Goal: Browse casually: Explore the website without a specific task or goal

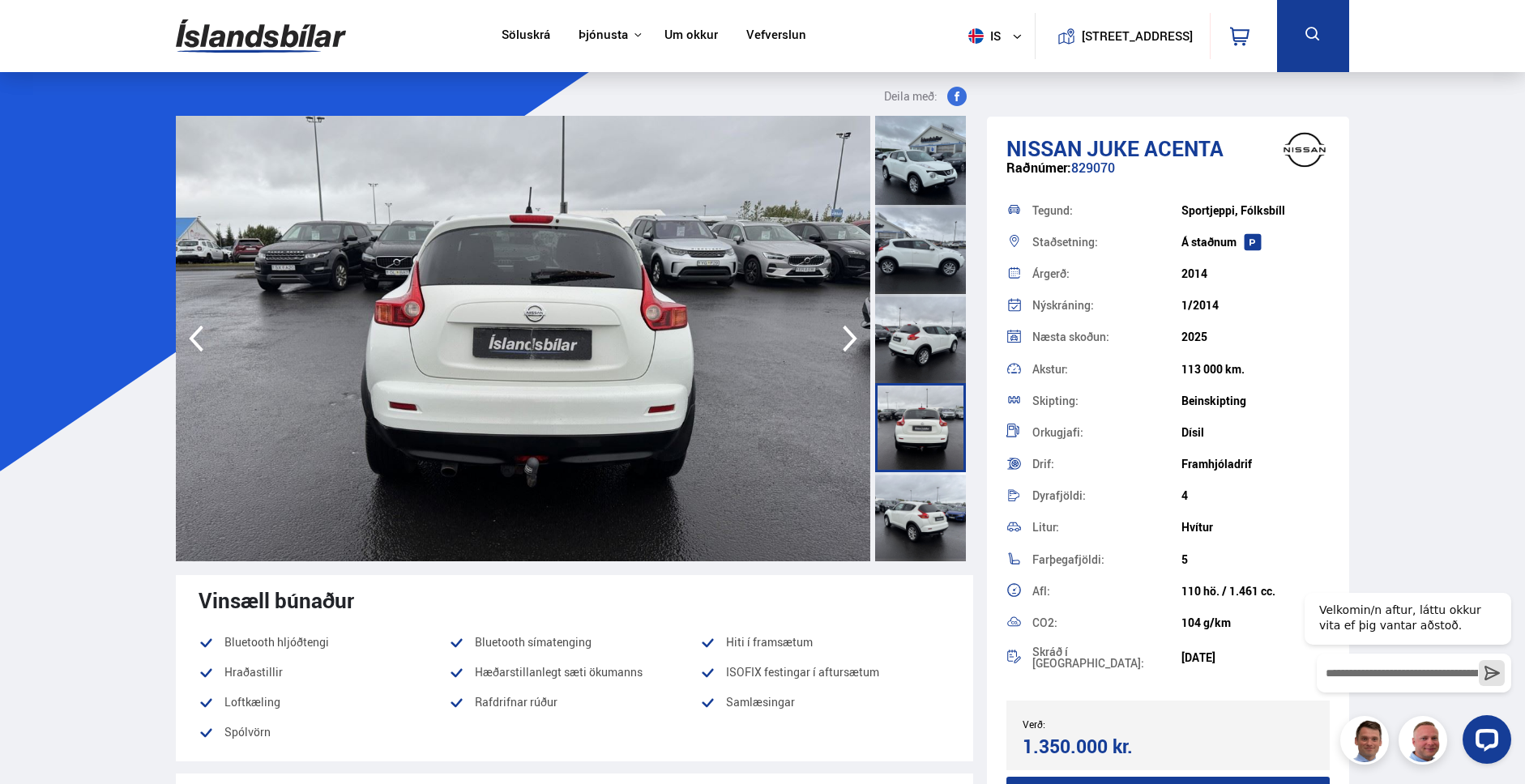
click at [850, 341] on icon "button" at bounding box center [850, 339] width 15 height 27
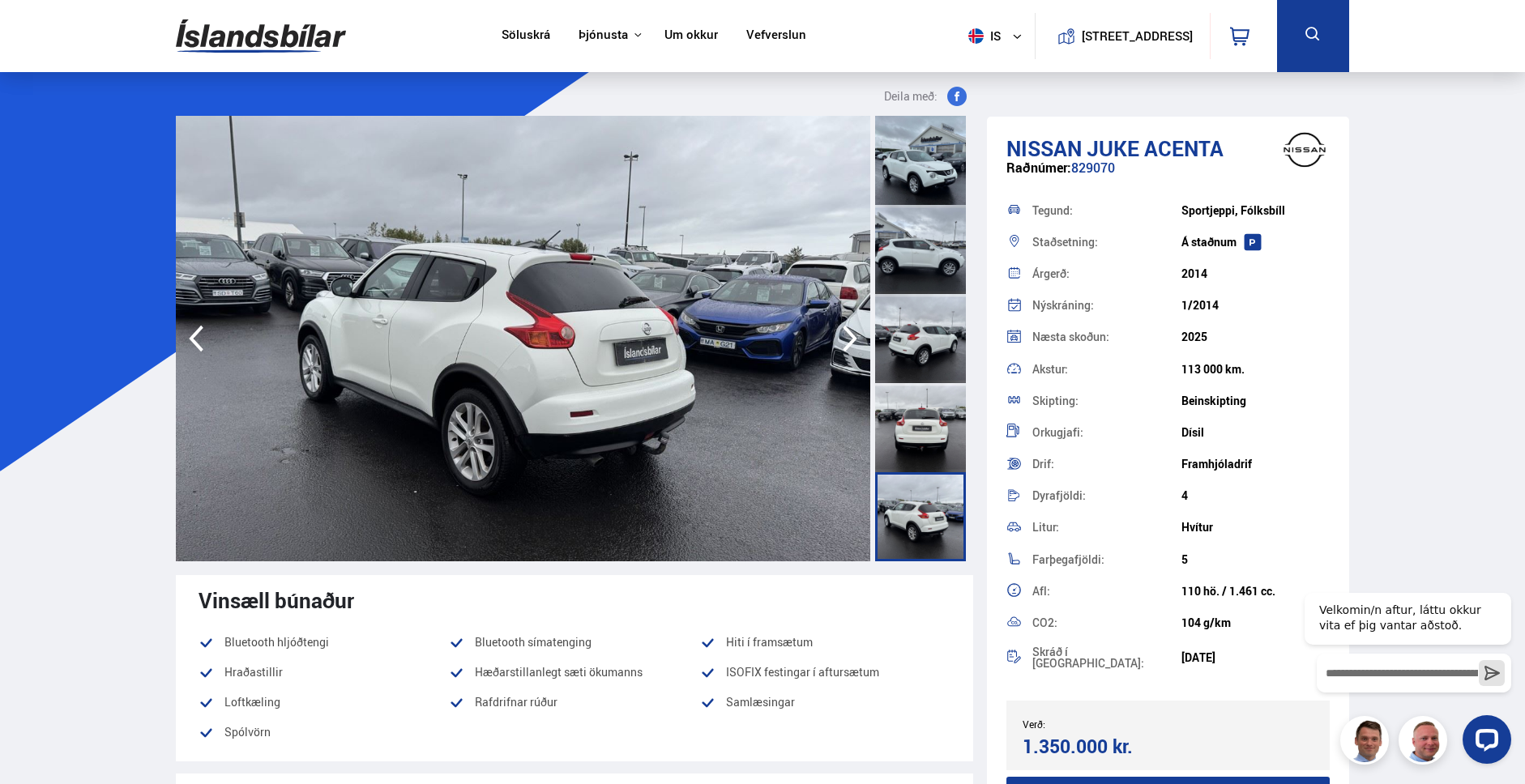
click at [818, 539] on img at bounding box center [522, 338] width 694 height 445
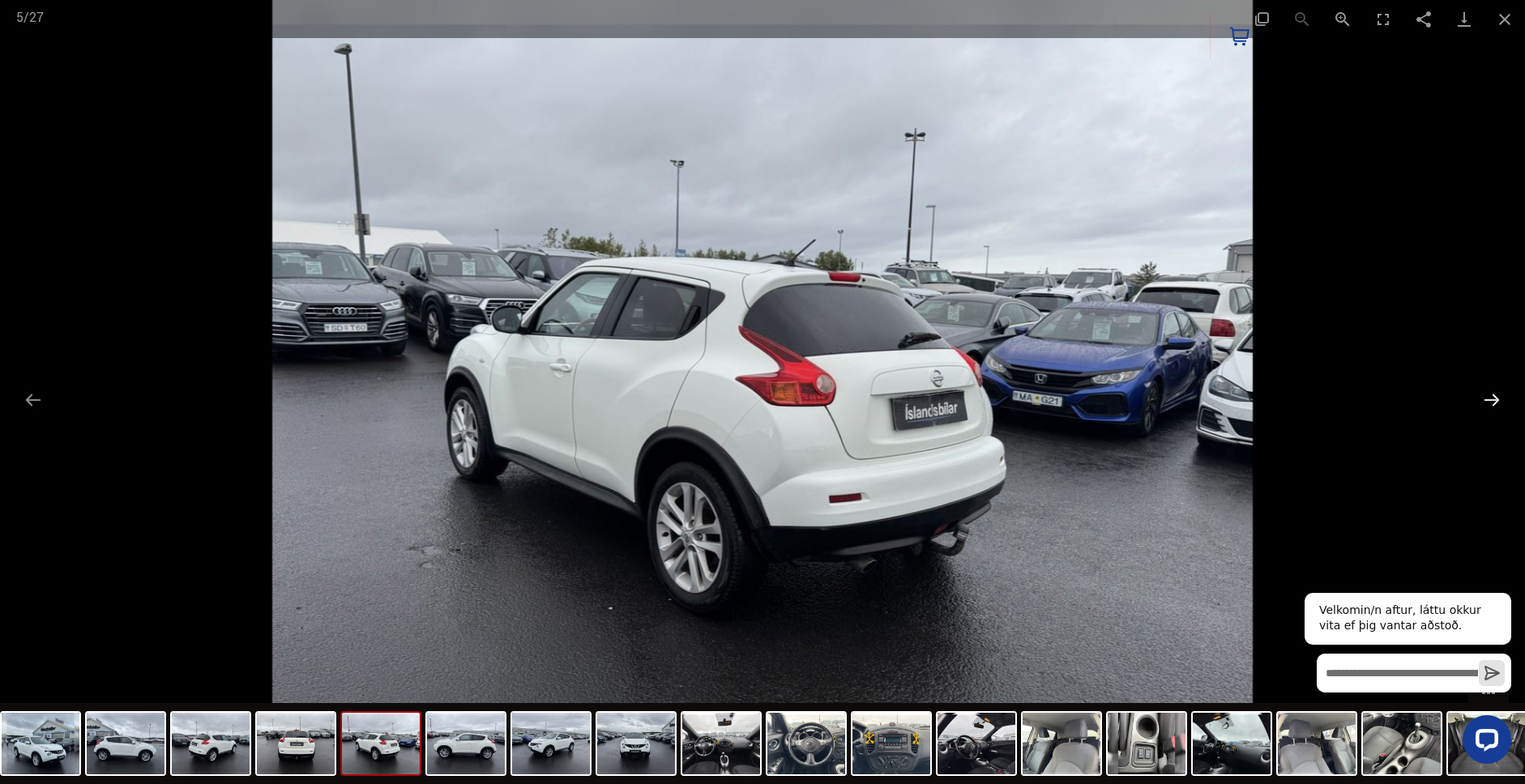
click at [1487, 398] on button "Next slide" at bounding box center [1491, 399] width 34 height 31
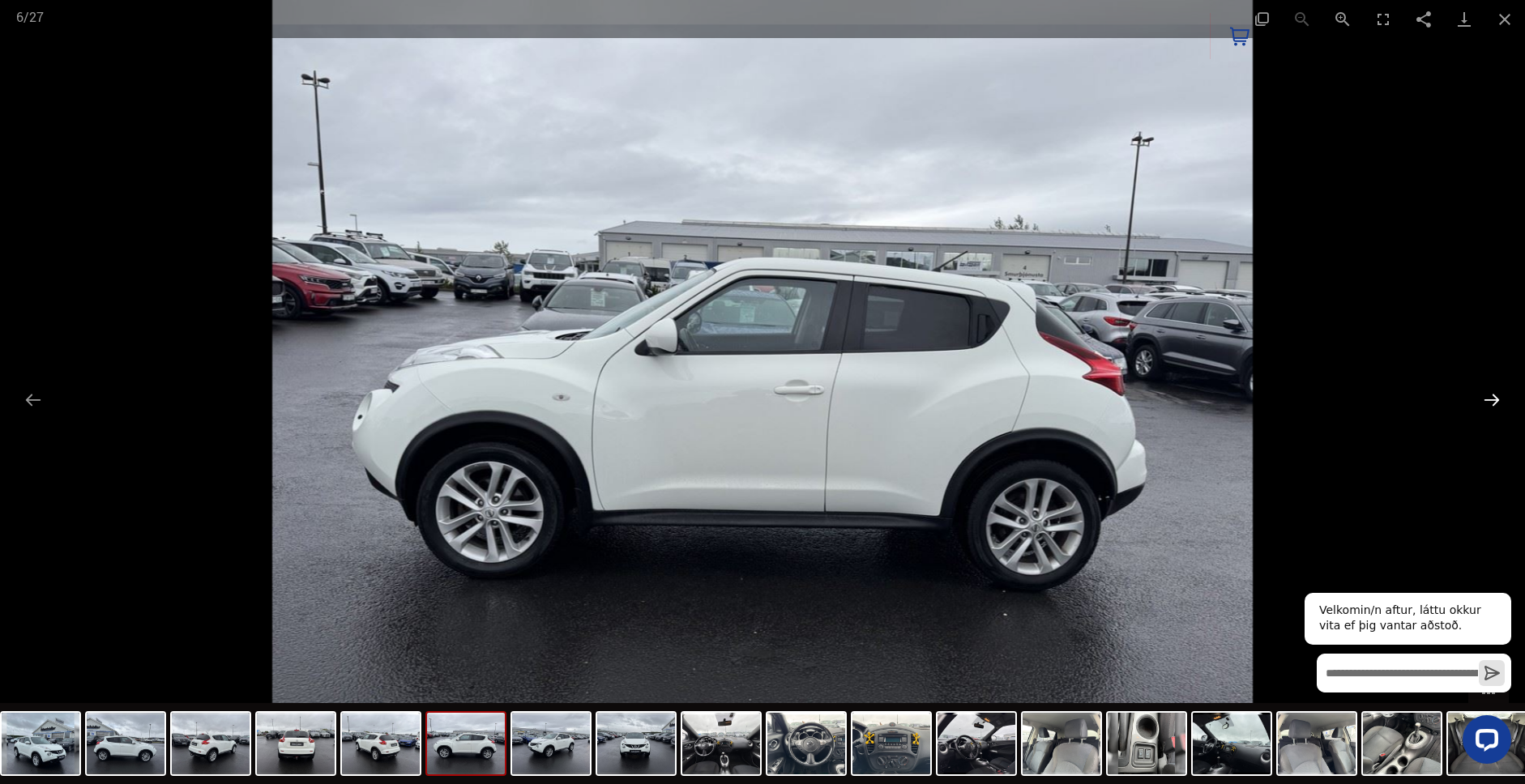
click at [1487, 398] on button "Next slide" at bounding box center [1491, 399] width 34 height 31
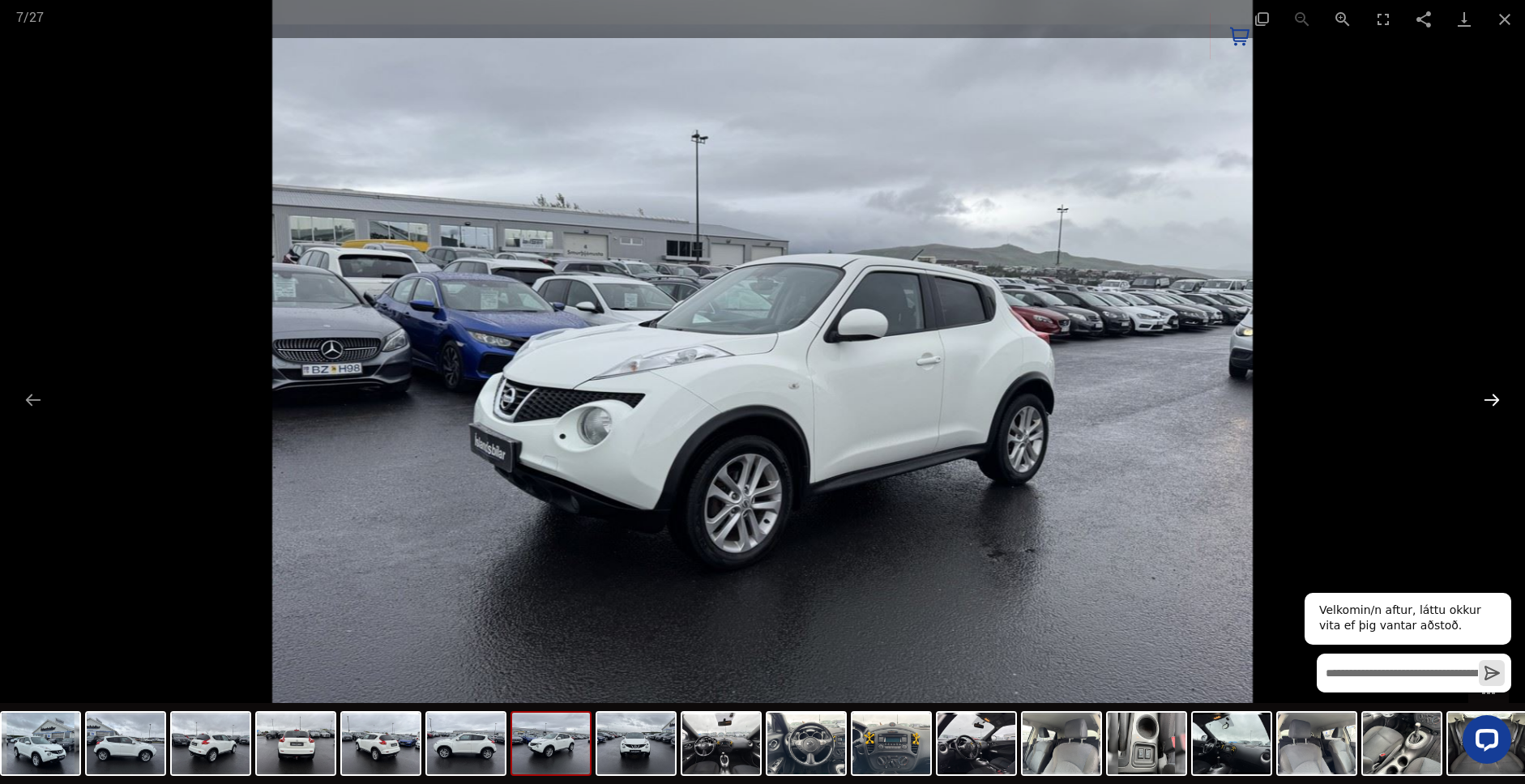
click at [1487, 399] on button "Next slide" at bounding box center [1491, 399] width 34 height 31
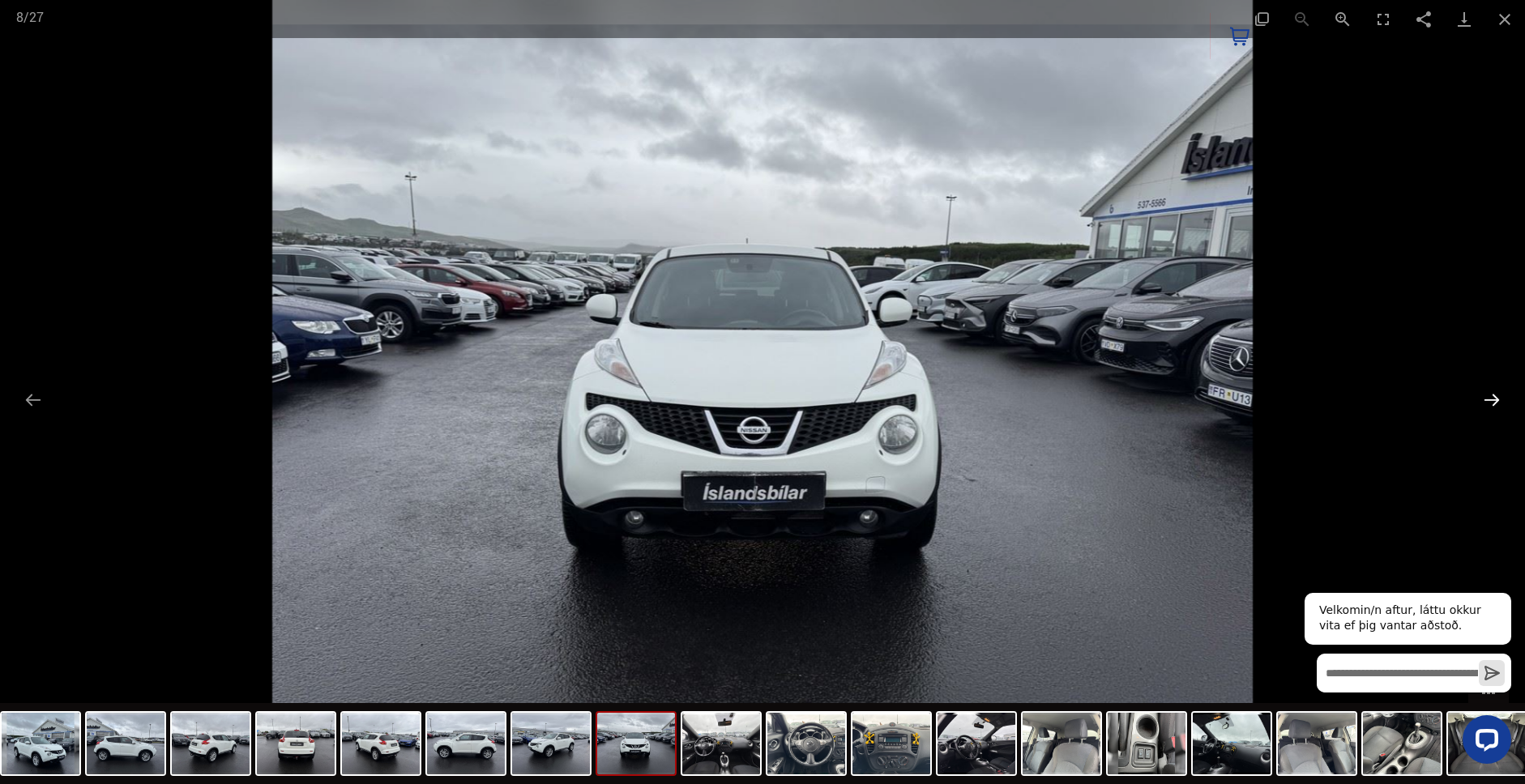
click at [1486, 401] on button "Next slide" at bounding box center [1491, 399] width 34 height 31
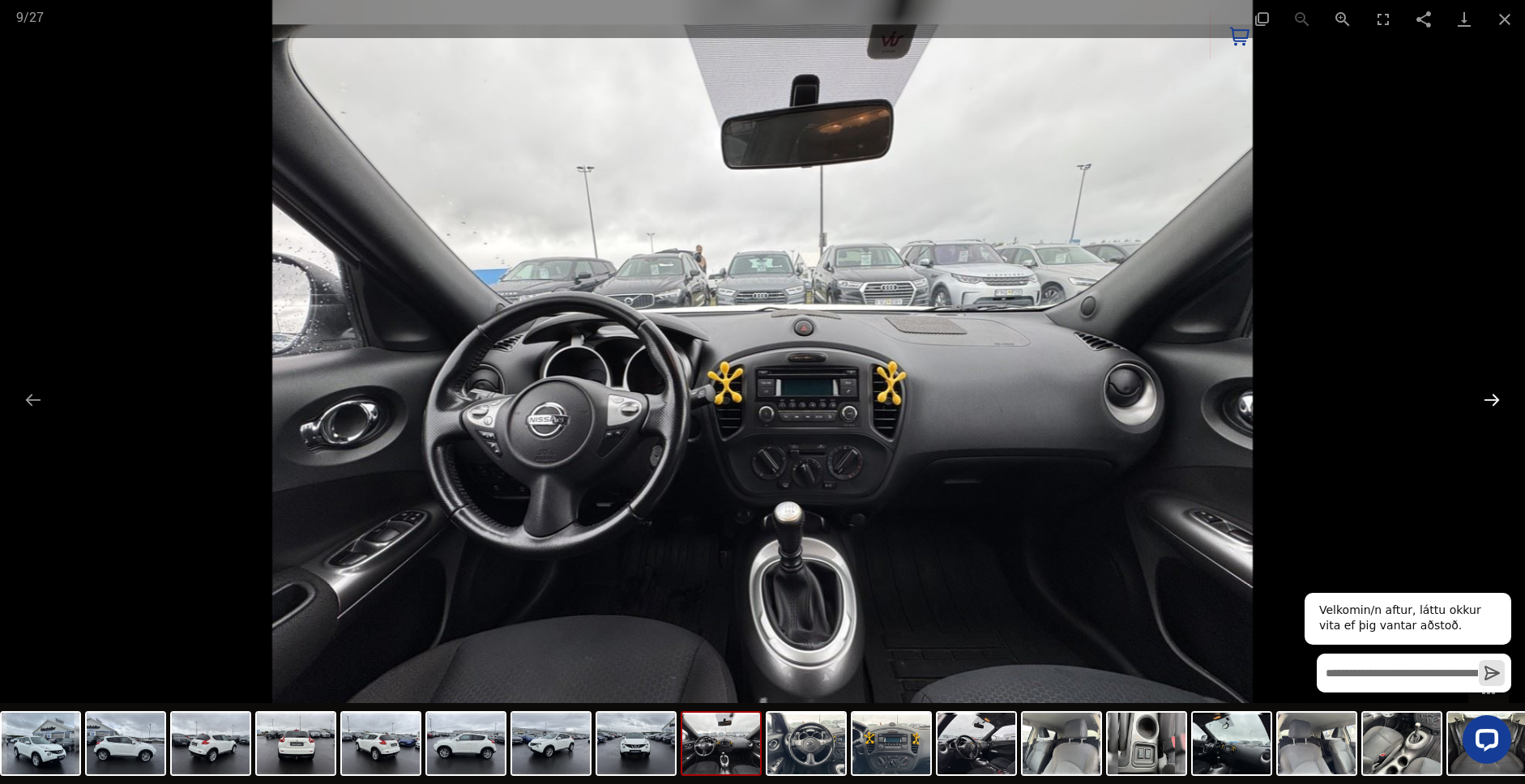
click at [1486, 401] on button "Next slide" at bounding box center [1491, 399] width 34 height 31
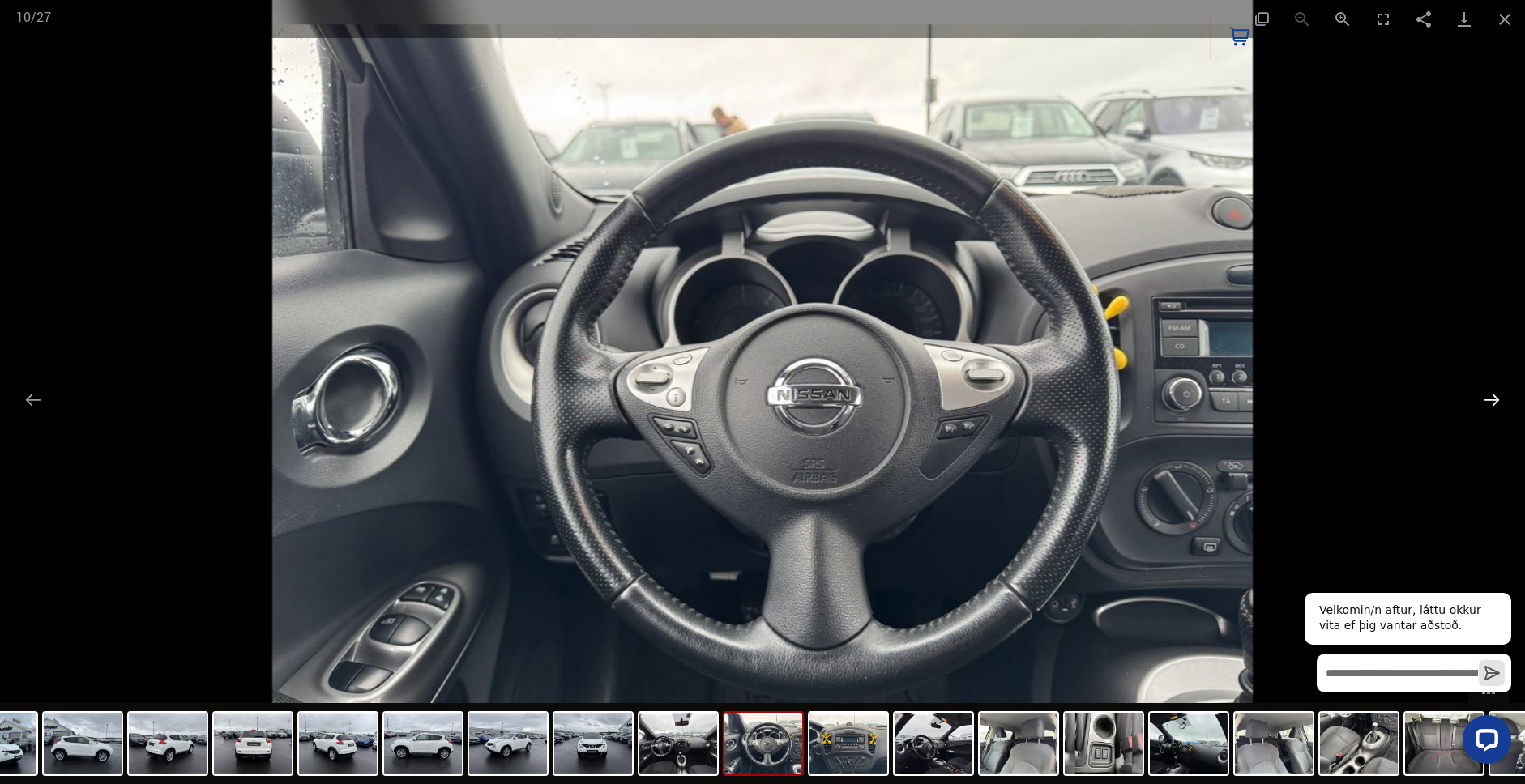
click at [1486, 401] on button "Next slide" at bounding box center [1491, 399] width 34 height 31
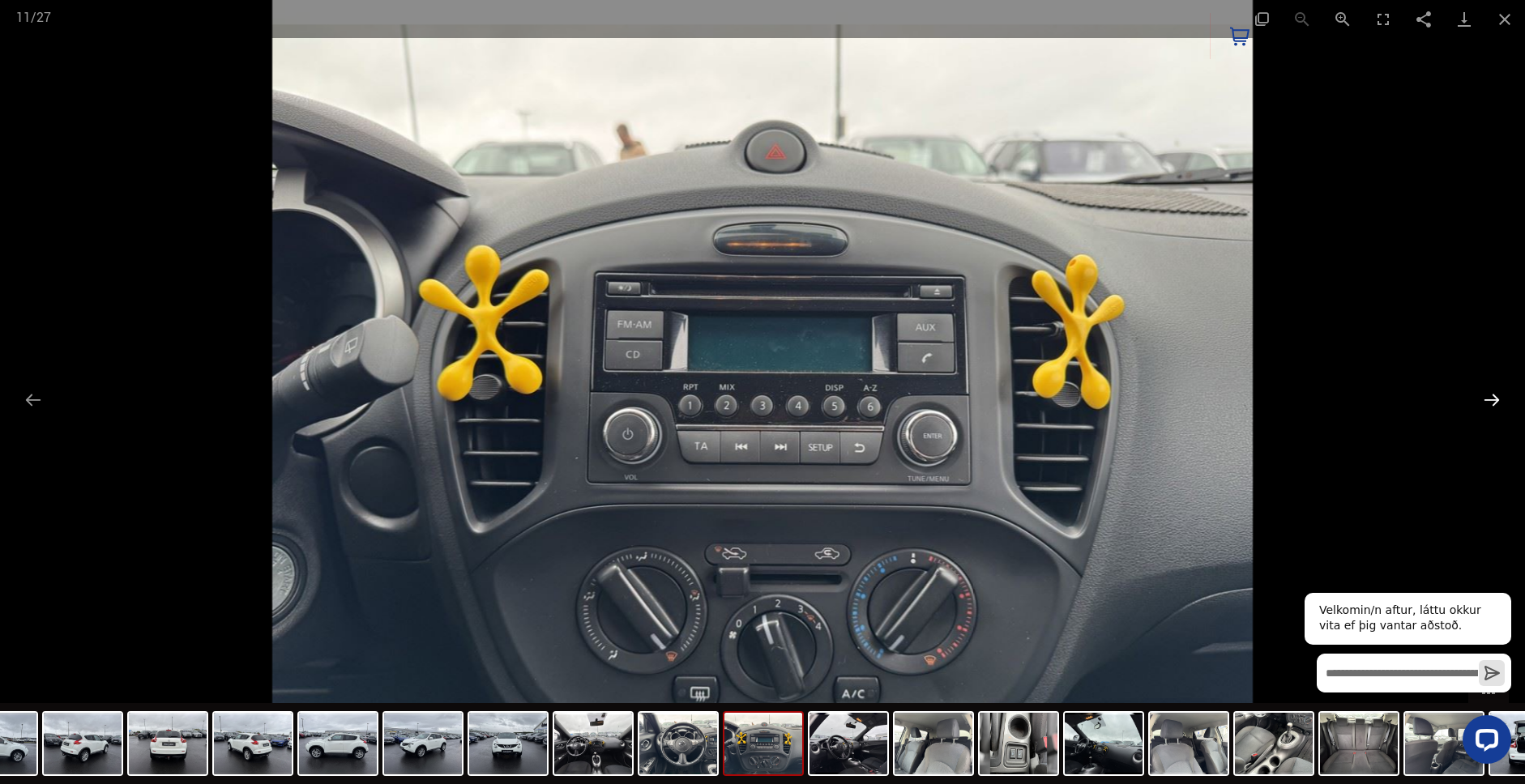
click at [1486, 401] on button "Next slide" at bounding box center [1491, 399] width 34 height 31
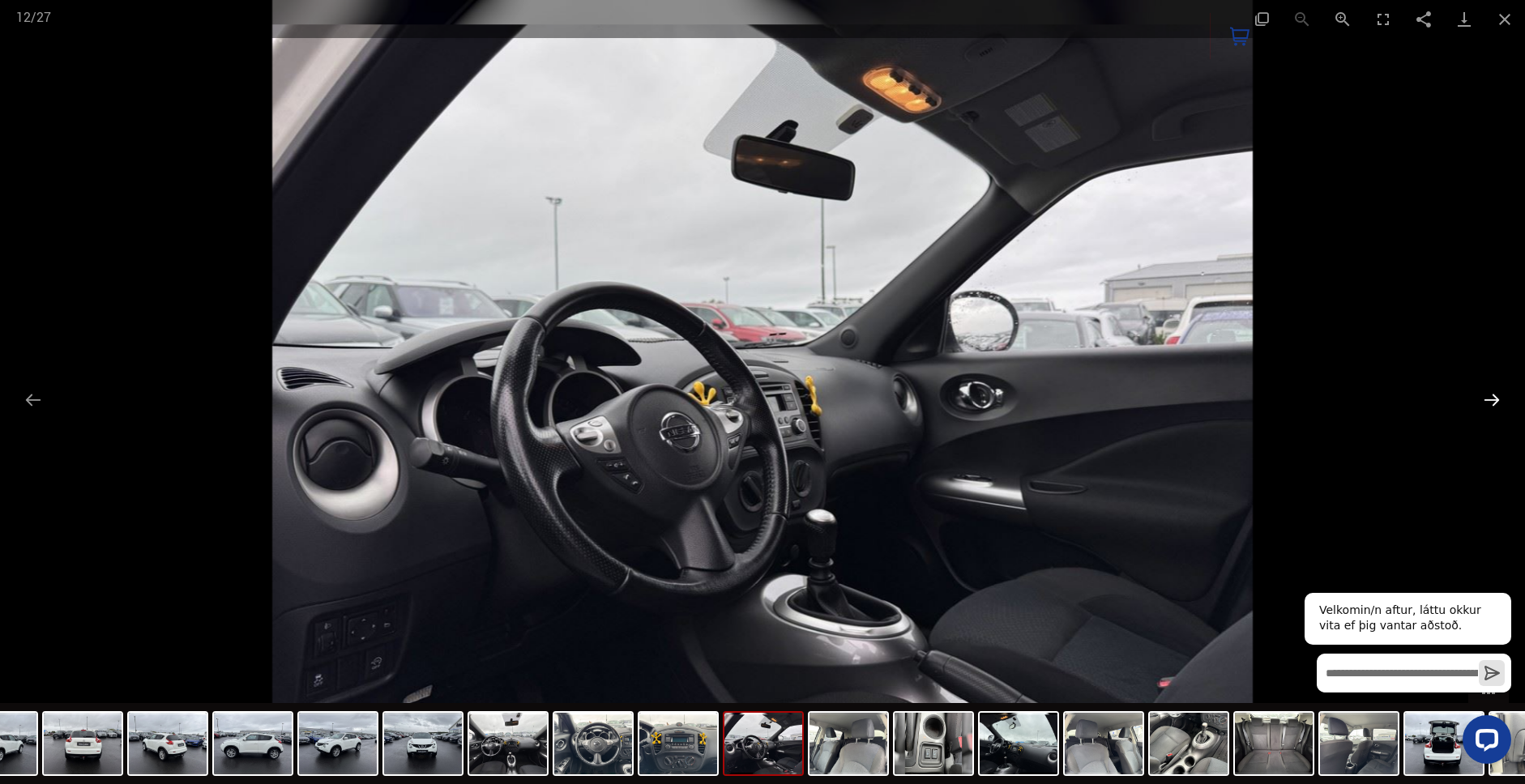
click at [1486, 401] on button "Next slide" at bounding box center [1491, 399] width 34 height 31
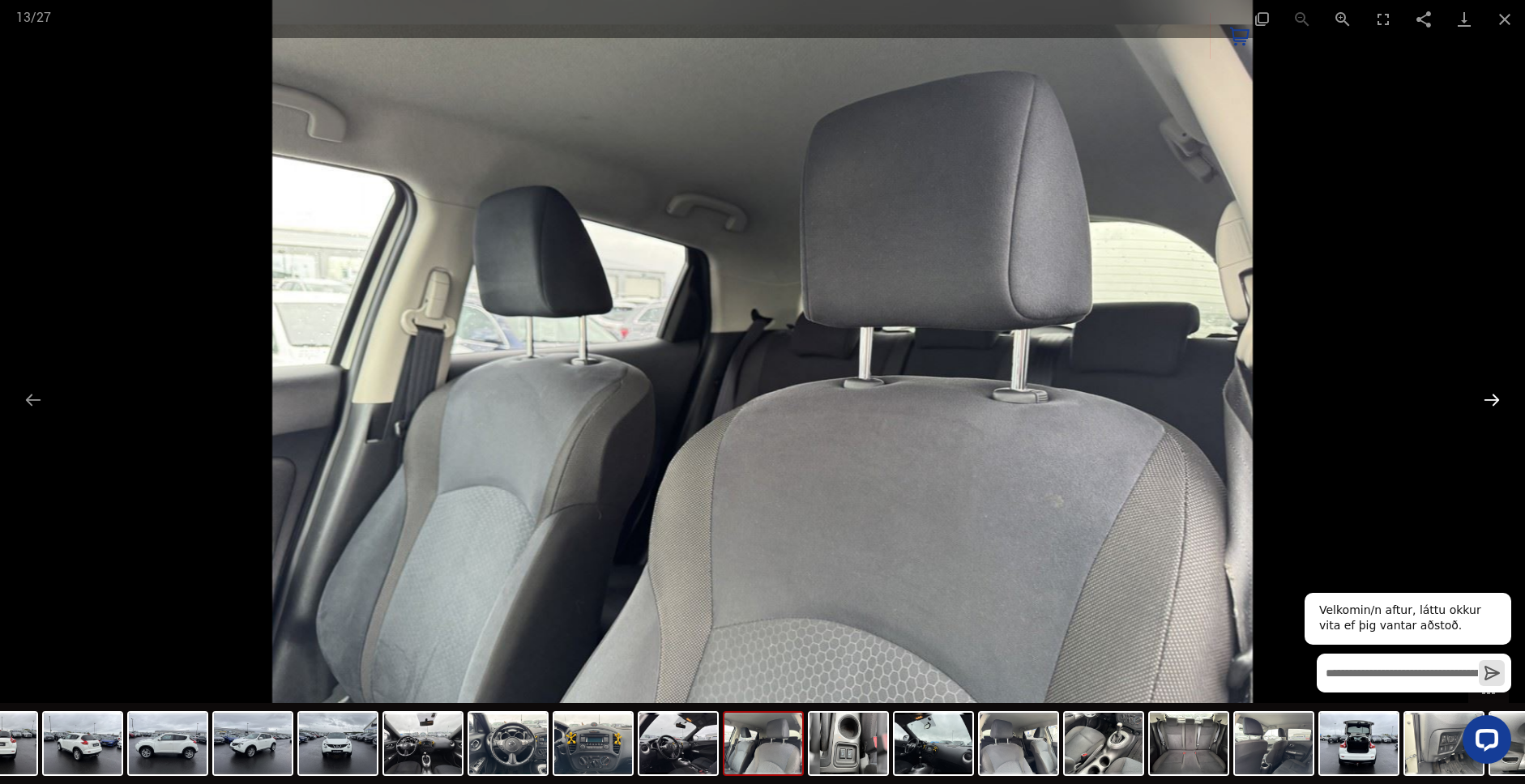
click at [1486, 401] on button "Next slide" at bounding box center [1491, 399] width 34 height 31
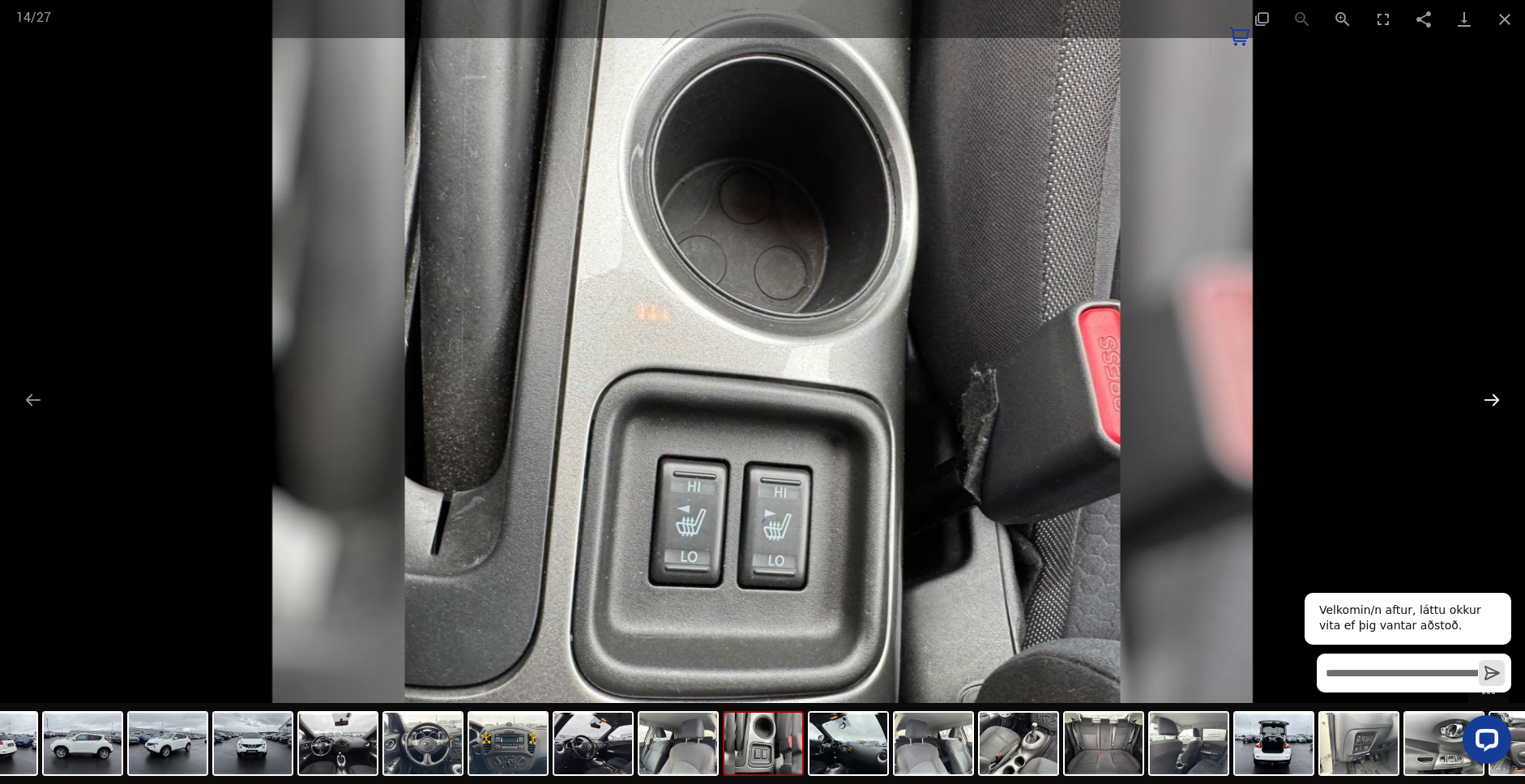
click at [1486, 401] on button "Next slide" at bounding box center [1491, 399] width 34 height 31
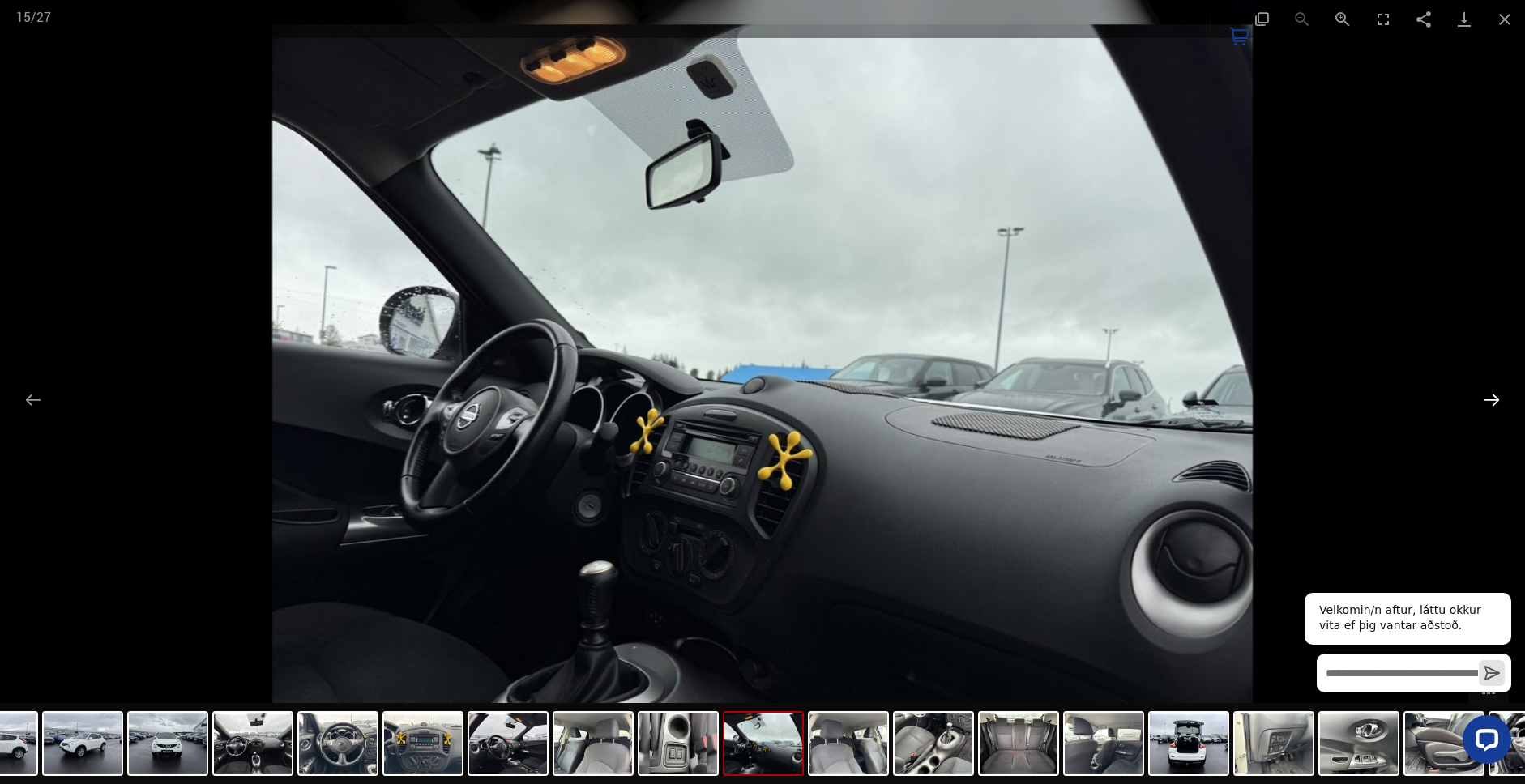
click at [1486, 401] on button "Next slide" at bounding box center [1491, 399] width 34 height 31
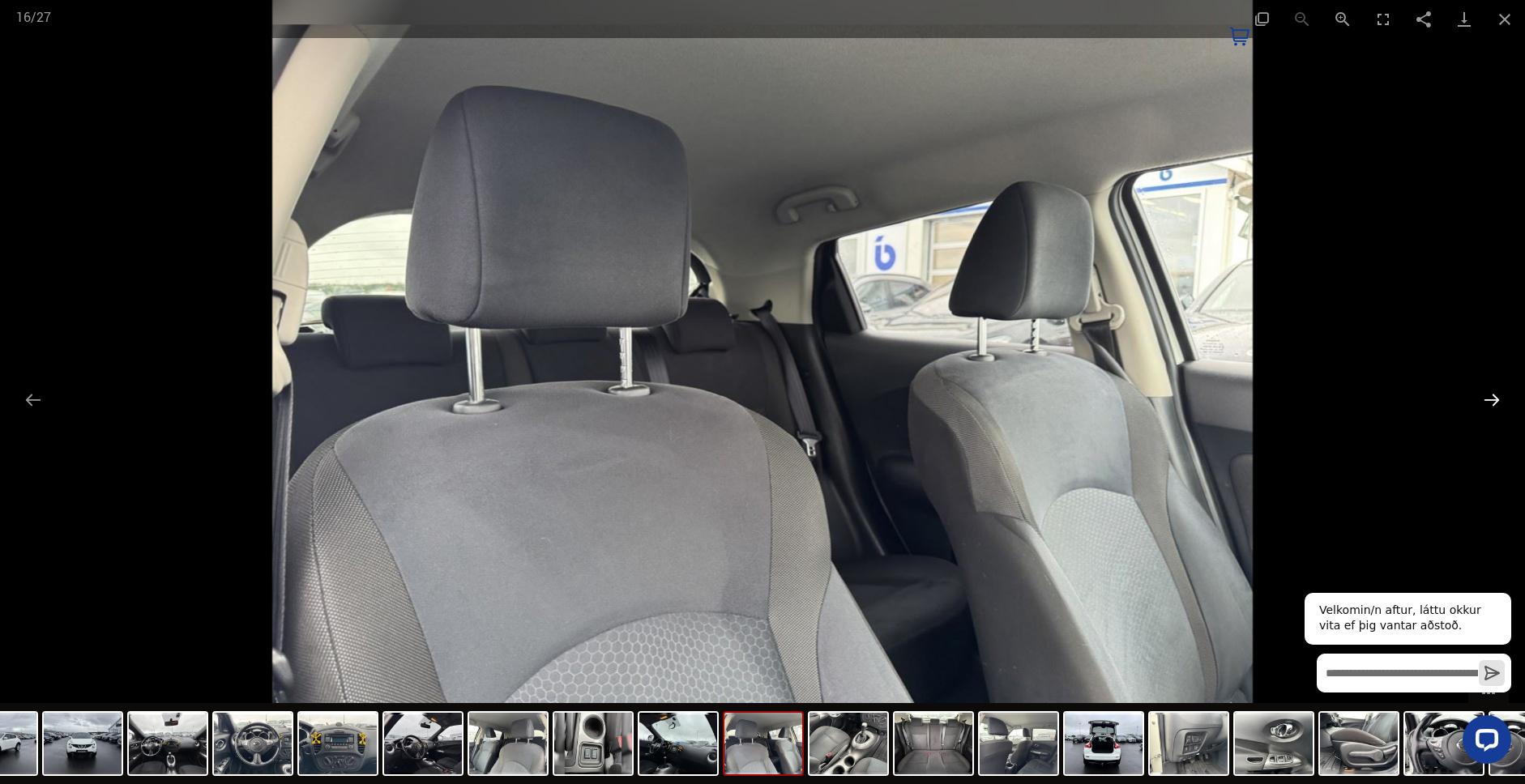
click at [1485, 401] on button "Next slide" at bounding box center [1491, 399] width 34 height 31
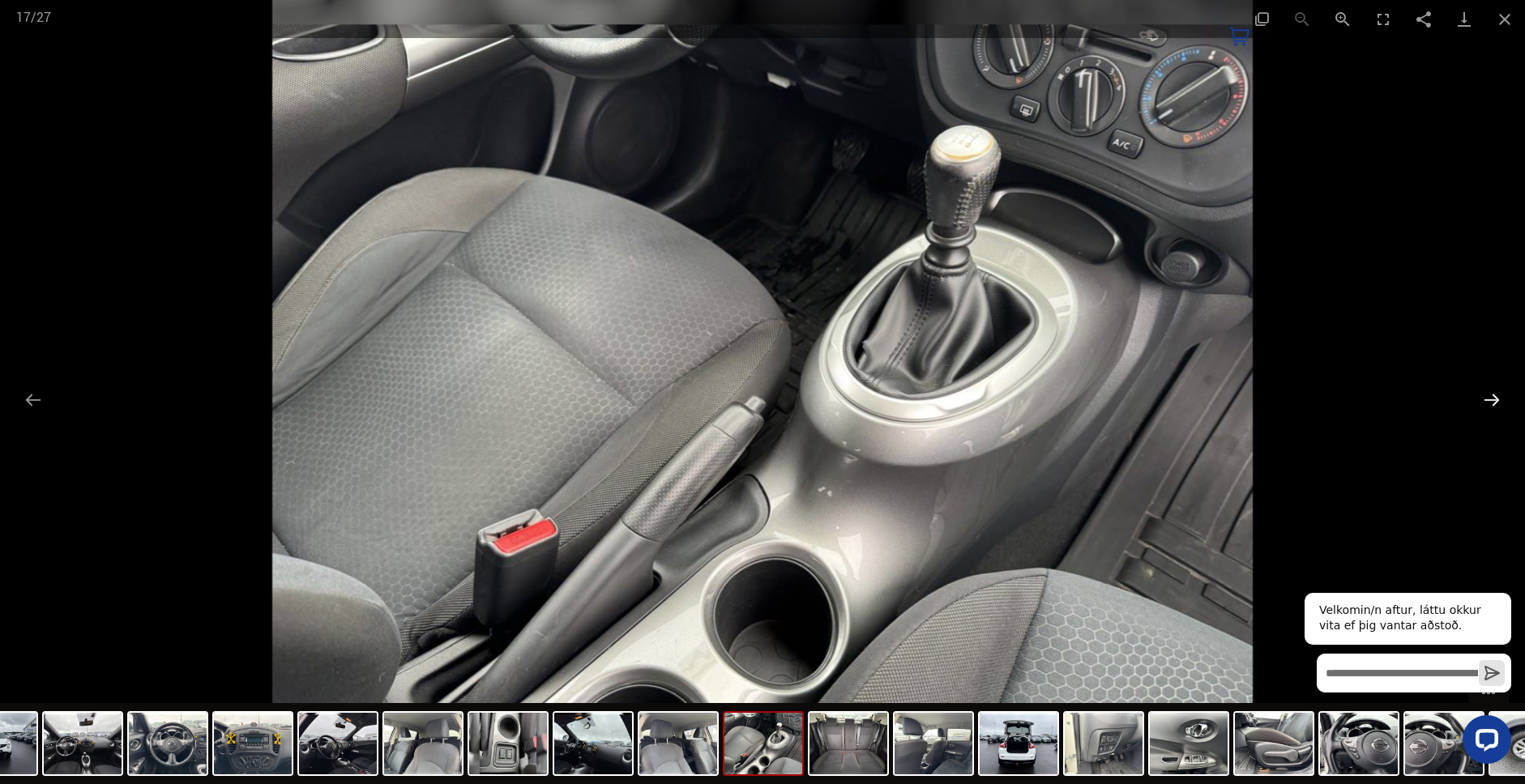
click at [1485, 401] on button "Next slide" at bounding box center [1491, 399] width 34 height 31
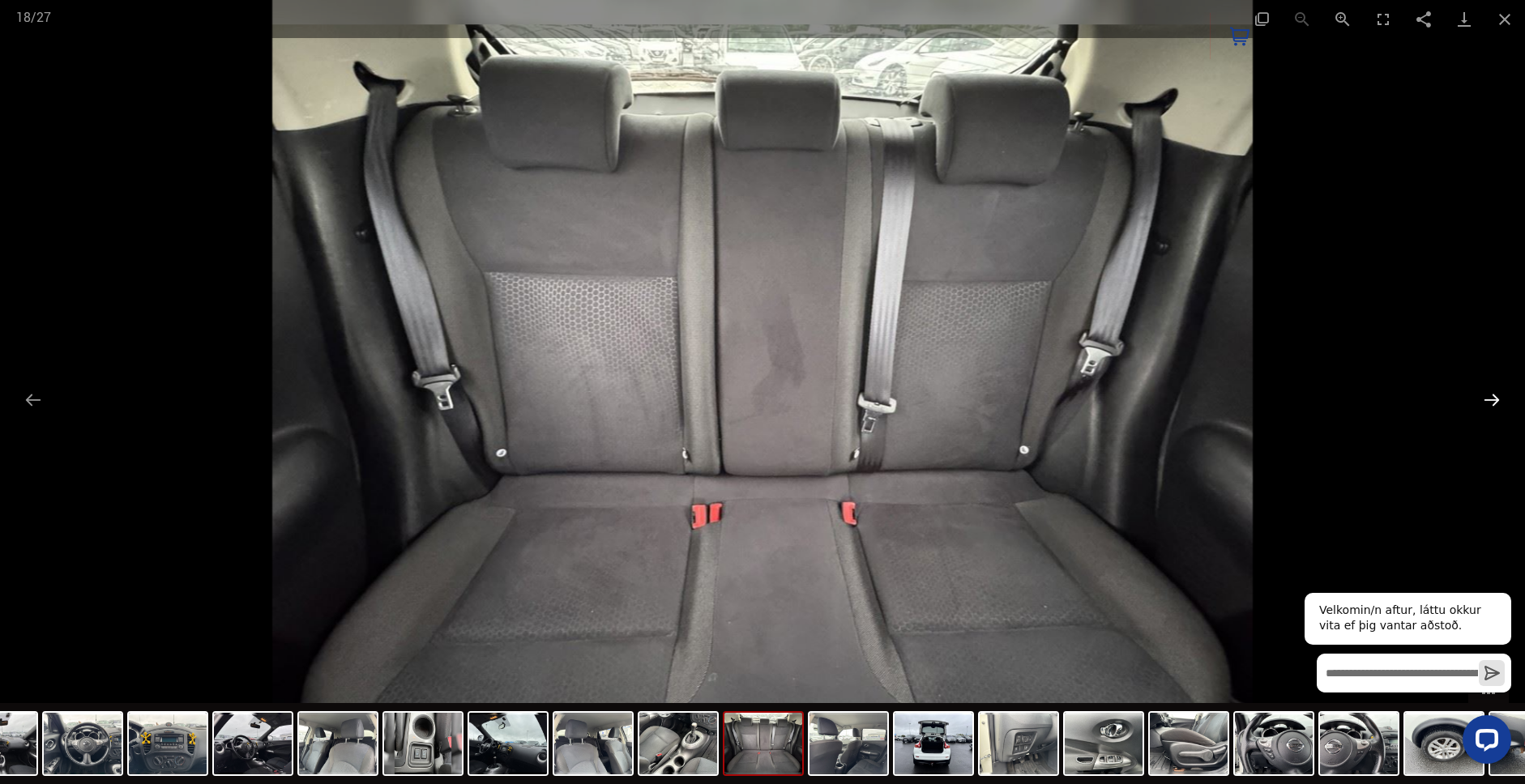
click at [1485, 401] on button "Next slide" at bounding box center [1491, 399] width 34 height 31
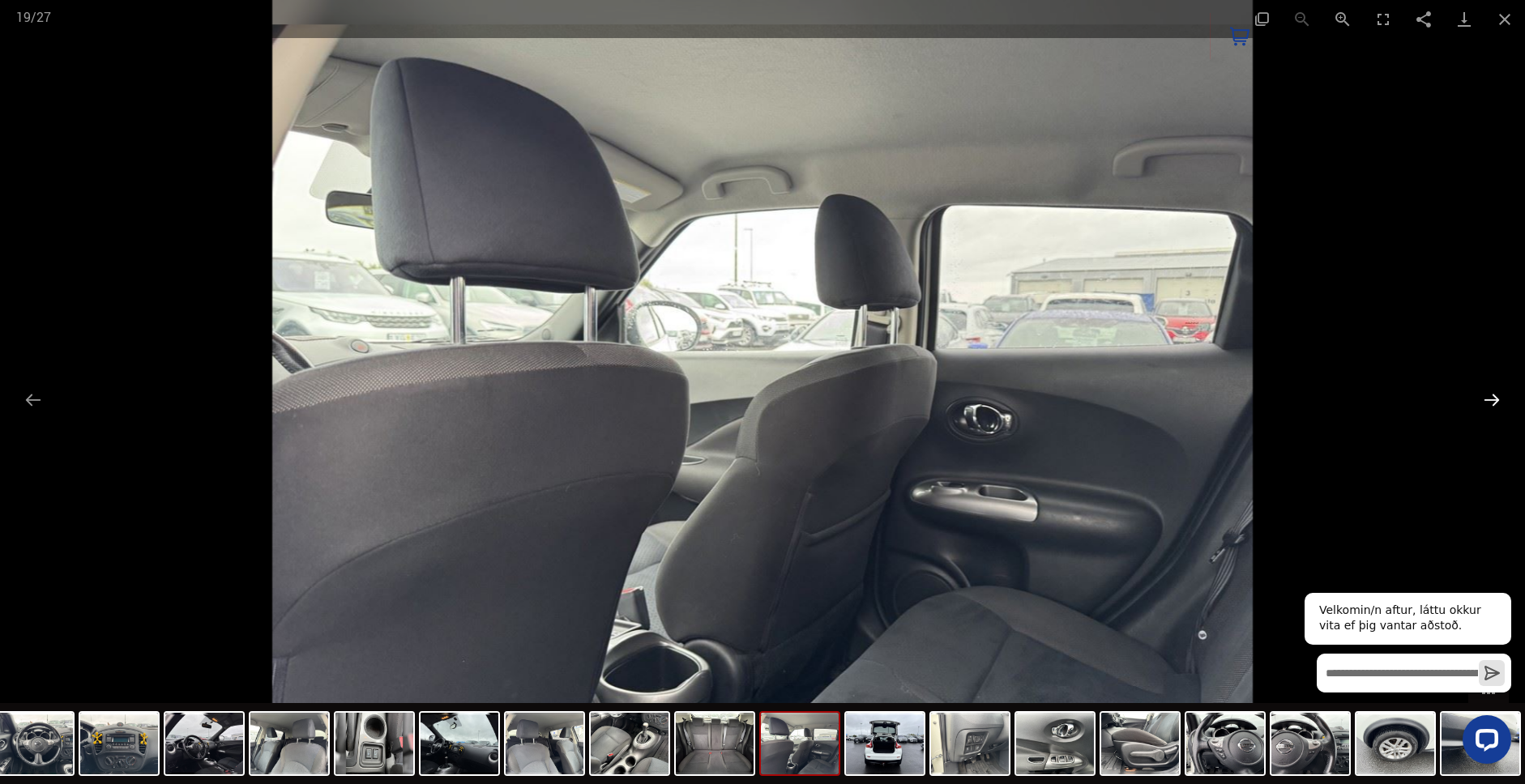
click at [1485, 401] on button "Next slide" at bounding box center [1491, 399] width 34 height 31
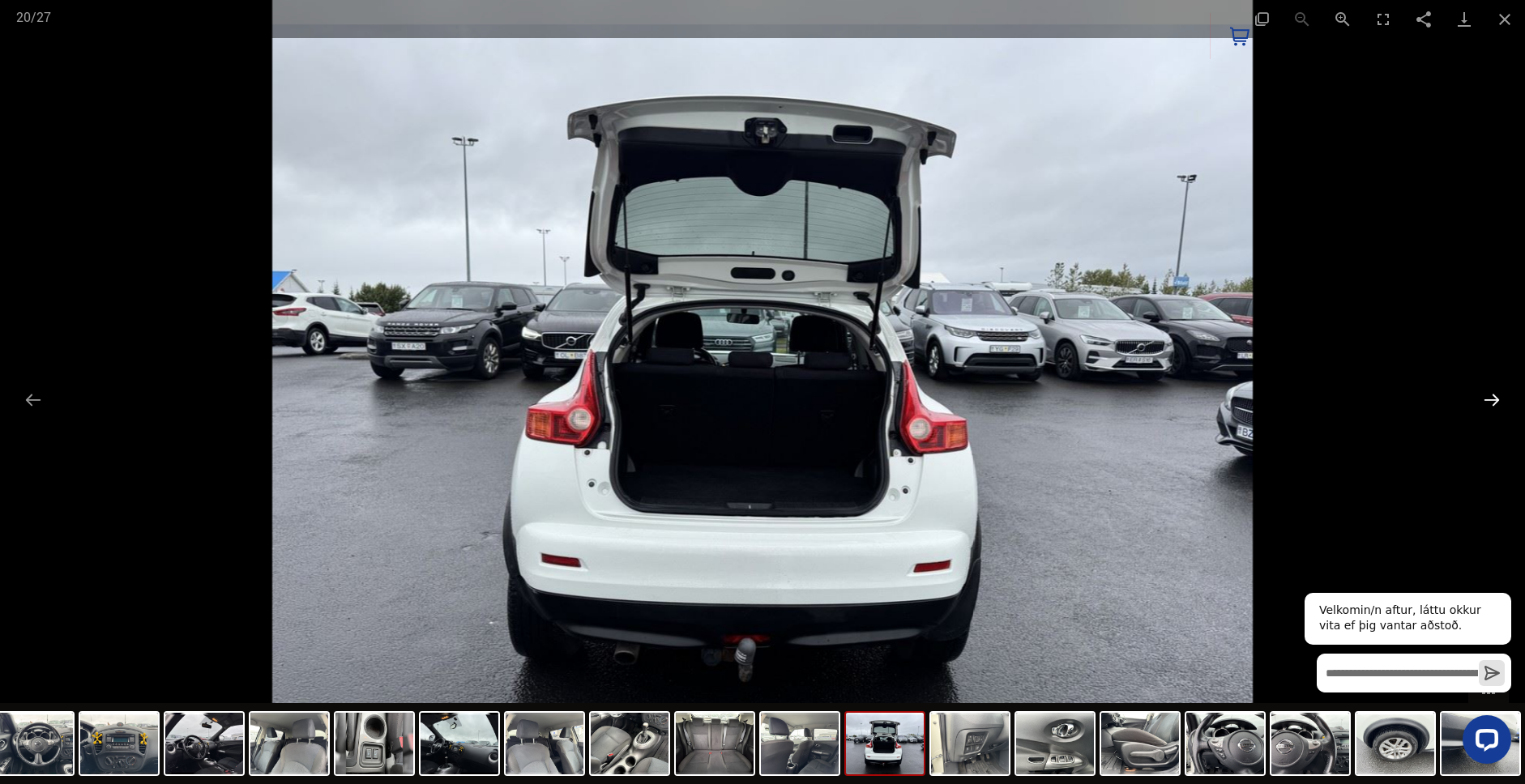
click at [1485, 401] on button "Next slide" at bounding box center [1491, 399] width 34 height 31
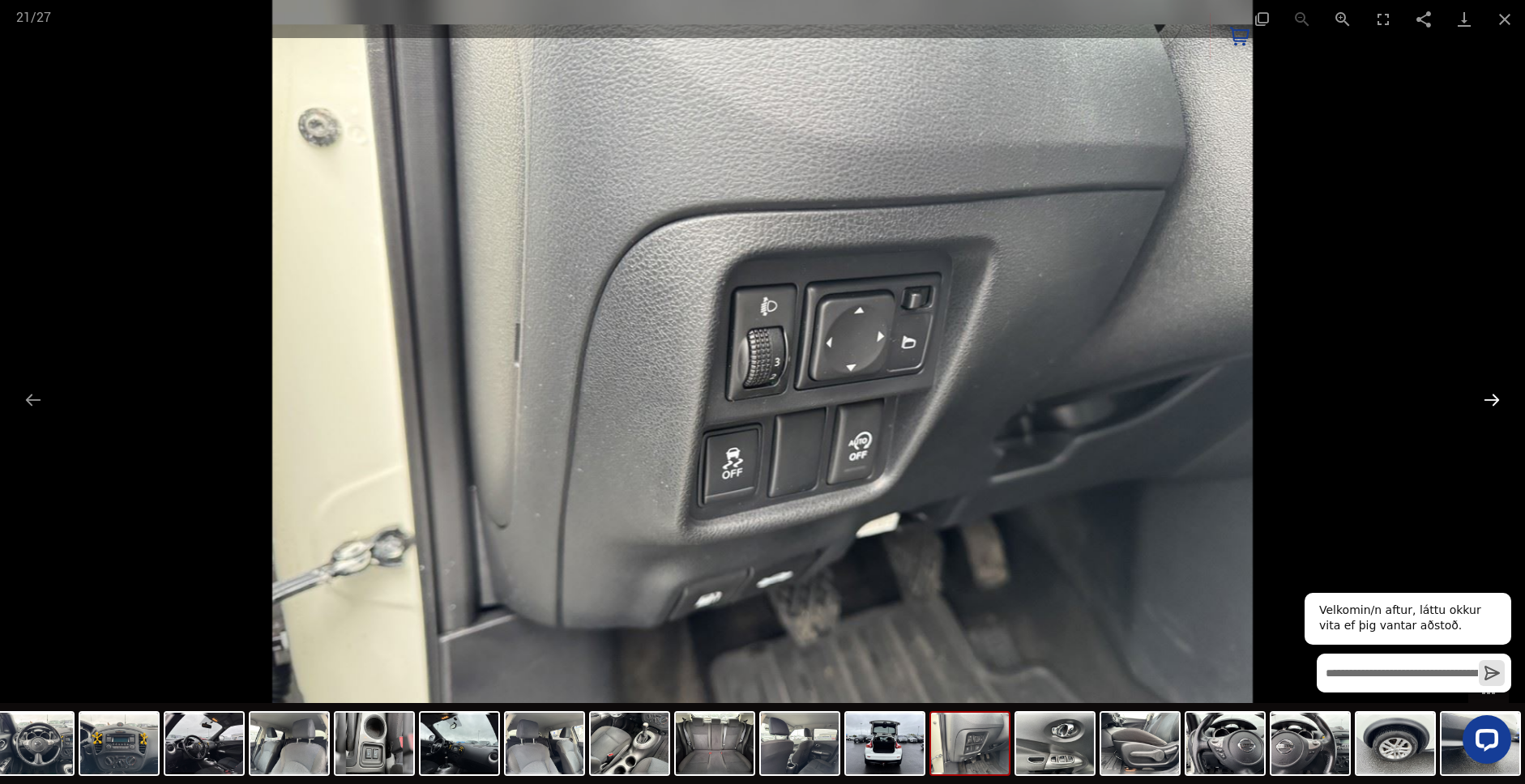
click at [1485, 401] on button "Next slide" at bounding box center [1491, 399] width 34 height 31
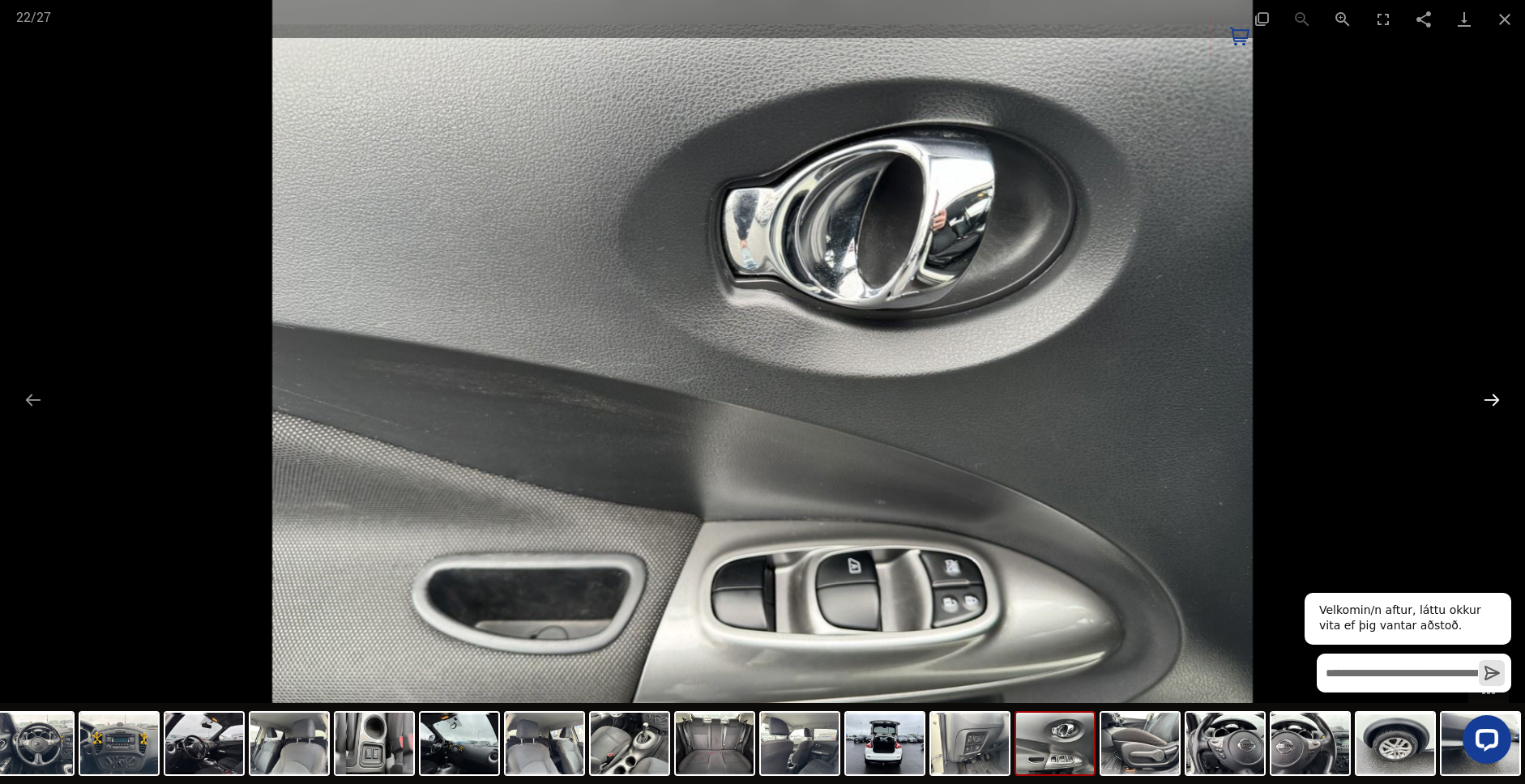
click at [1485, 401] on button "Next slide" at bounding box center [1491, 399] width 34 height 31
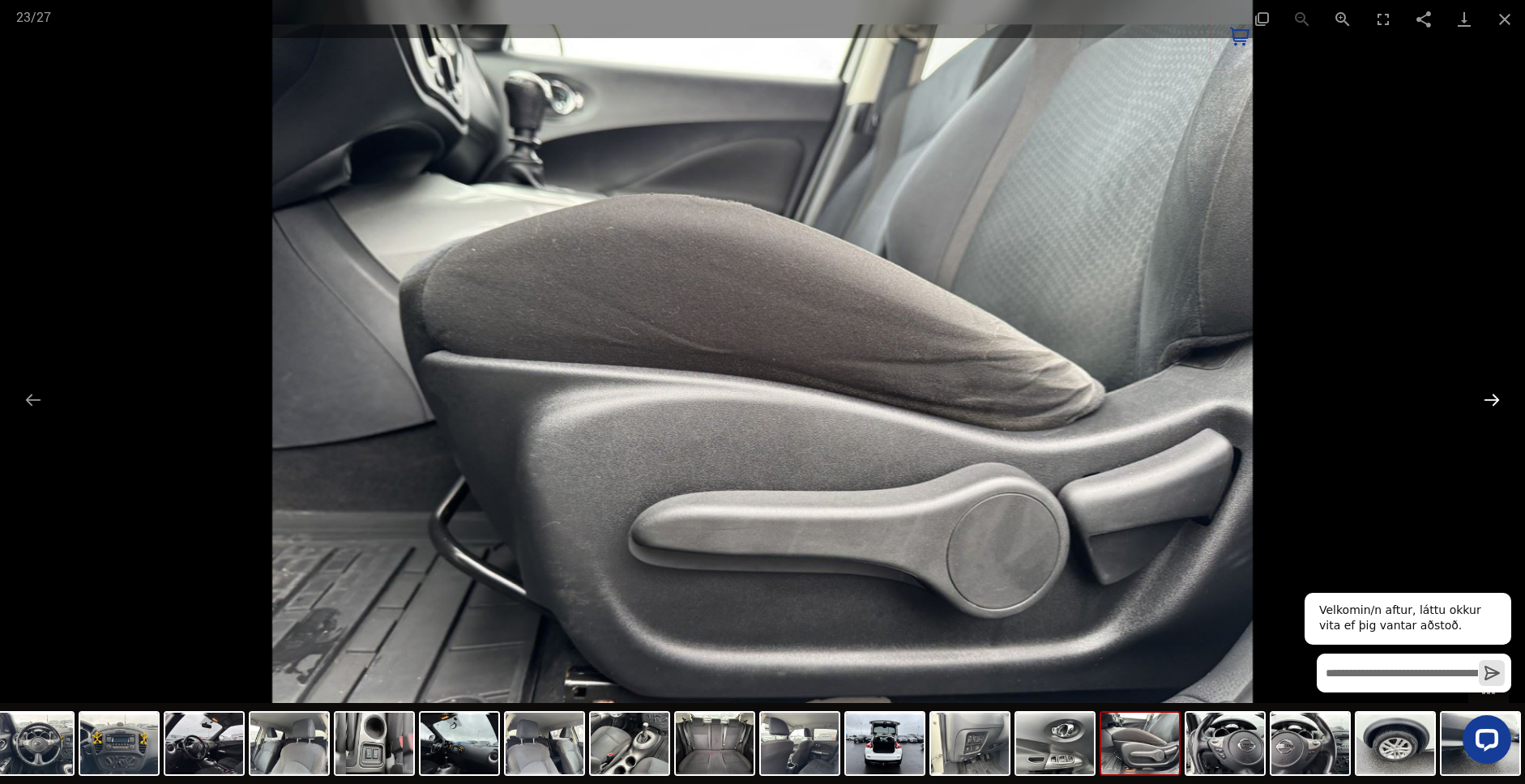
click at [1484, 402] on button "Next slide" at bounding box center [1491, 399] width 34 height 31
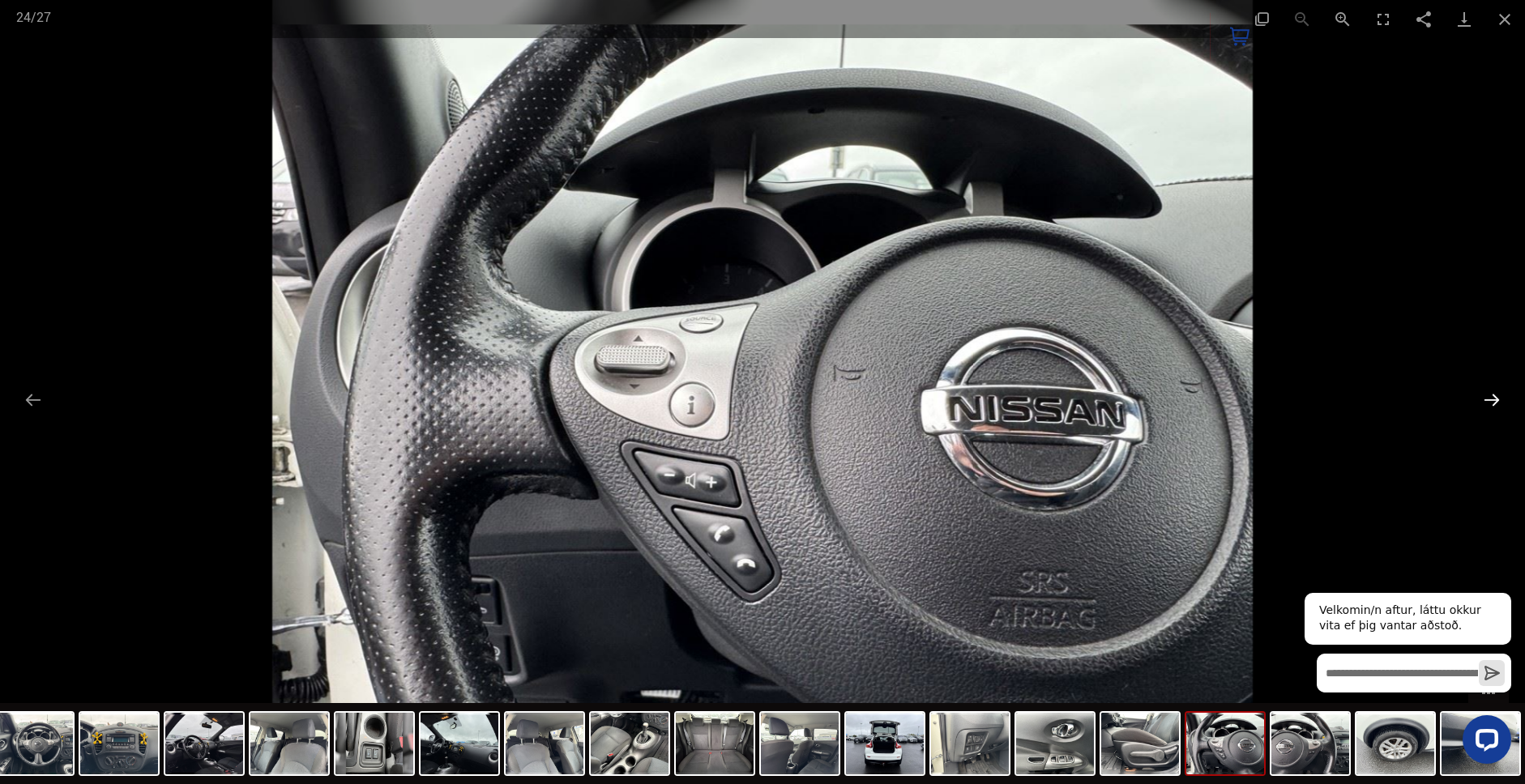
click at [1484, 402] on button "Next slide" at bounding box center [1491, 399] width 34 height 31
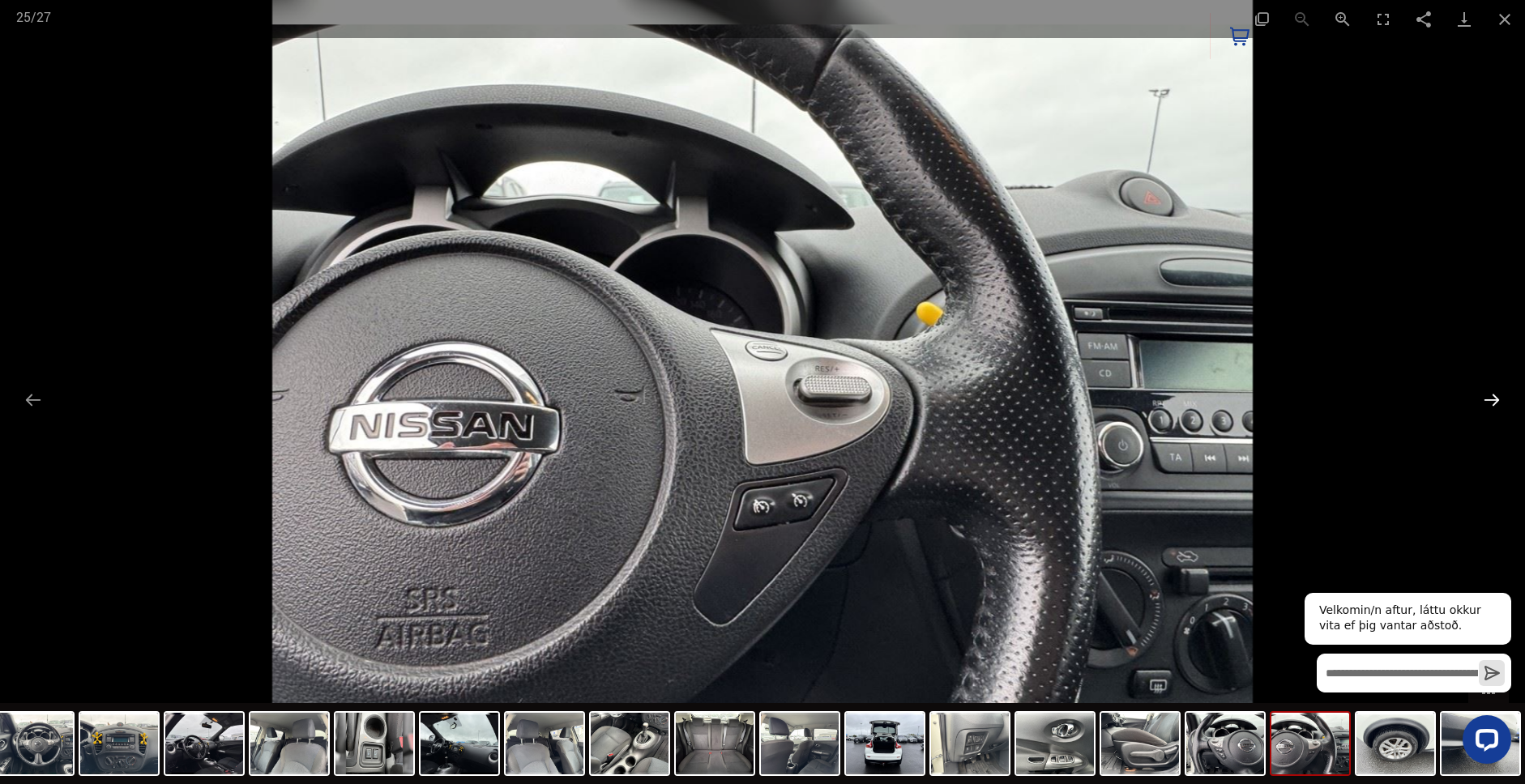
click at [1484, 402] on button "Next slide" at bounding box center [1491, 399] width 34 height 31
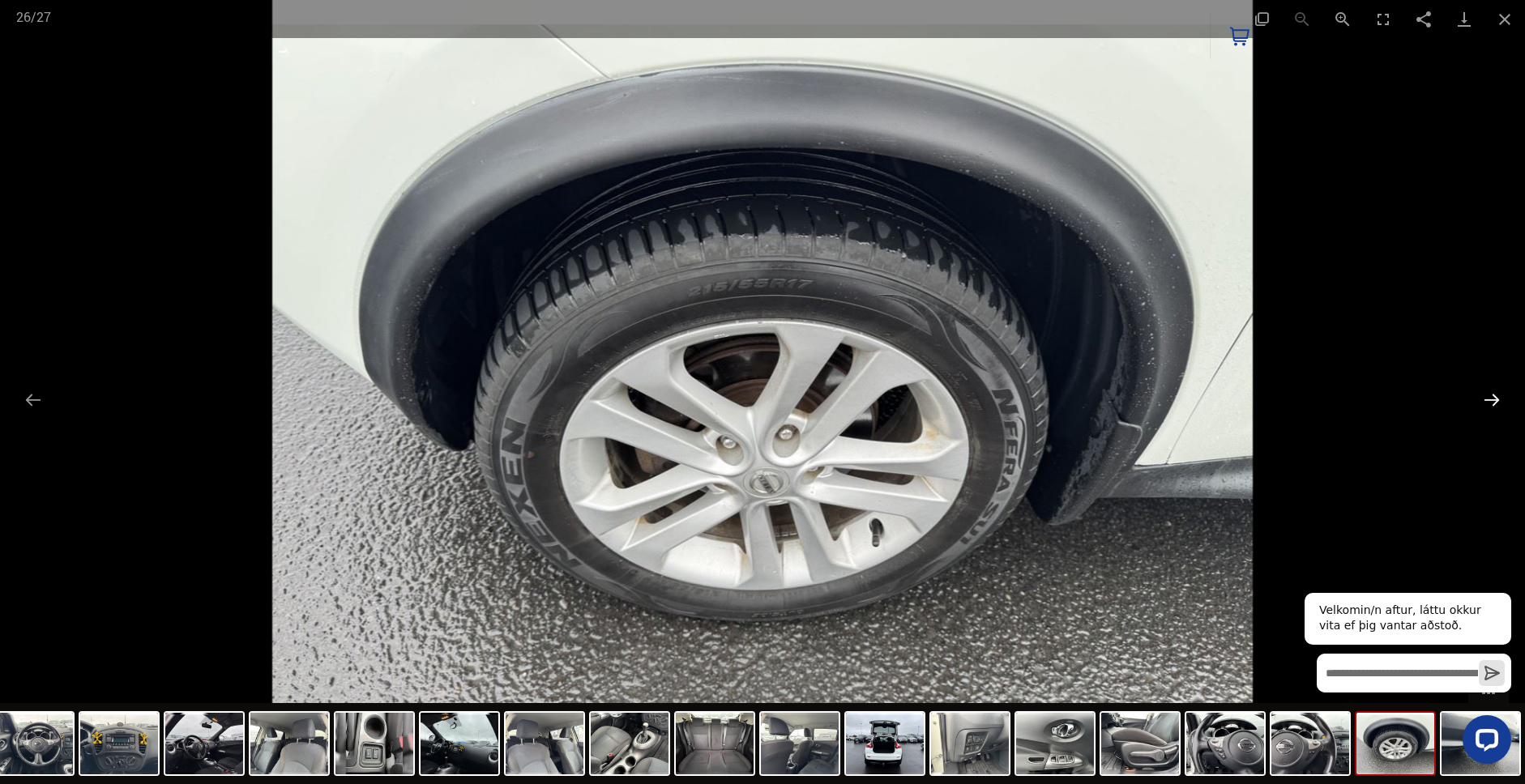
click at [1484, 402] on button "Next slide" at bounding box center [1491, 399] width 34 height 31
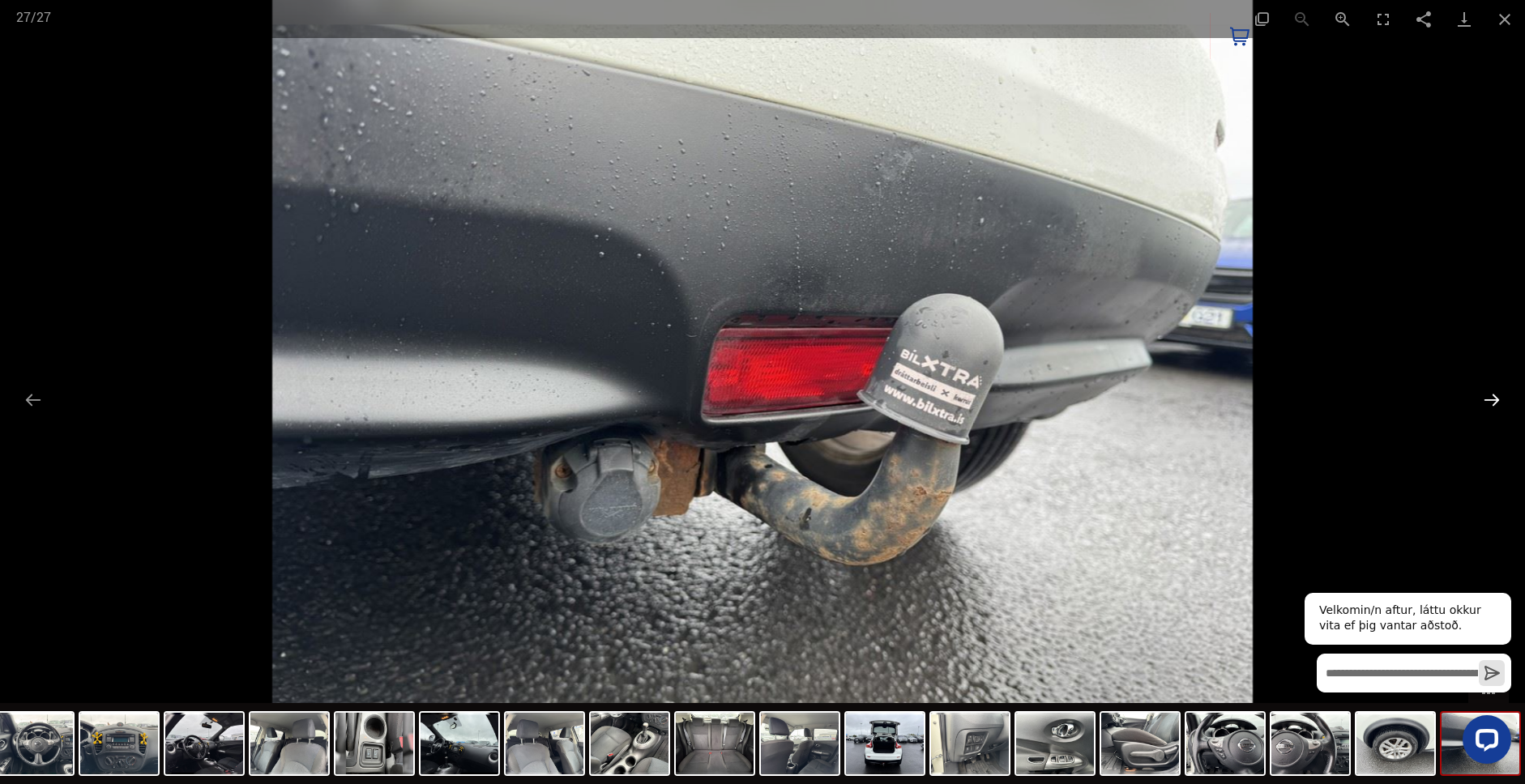
click at [1484, 402] on button "Next slide" at bounding box center [1491, 399] width 34 height 31
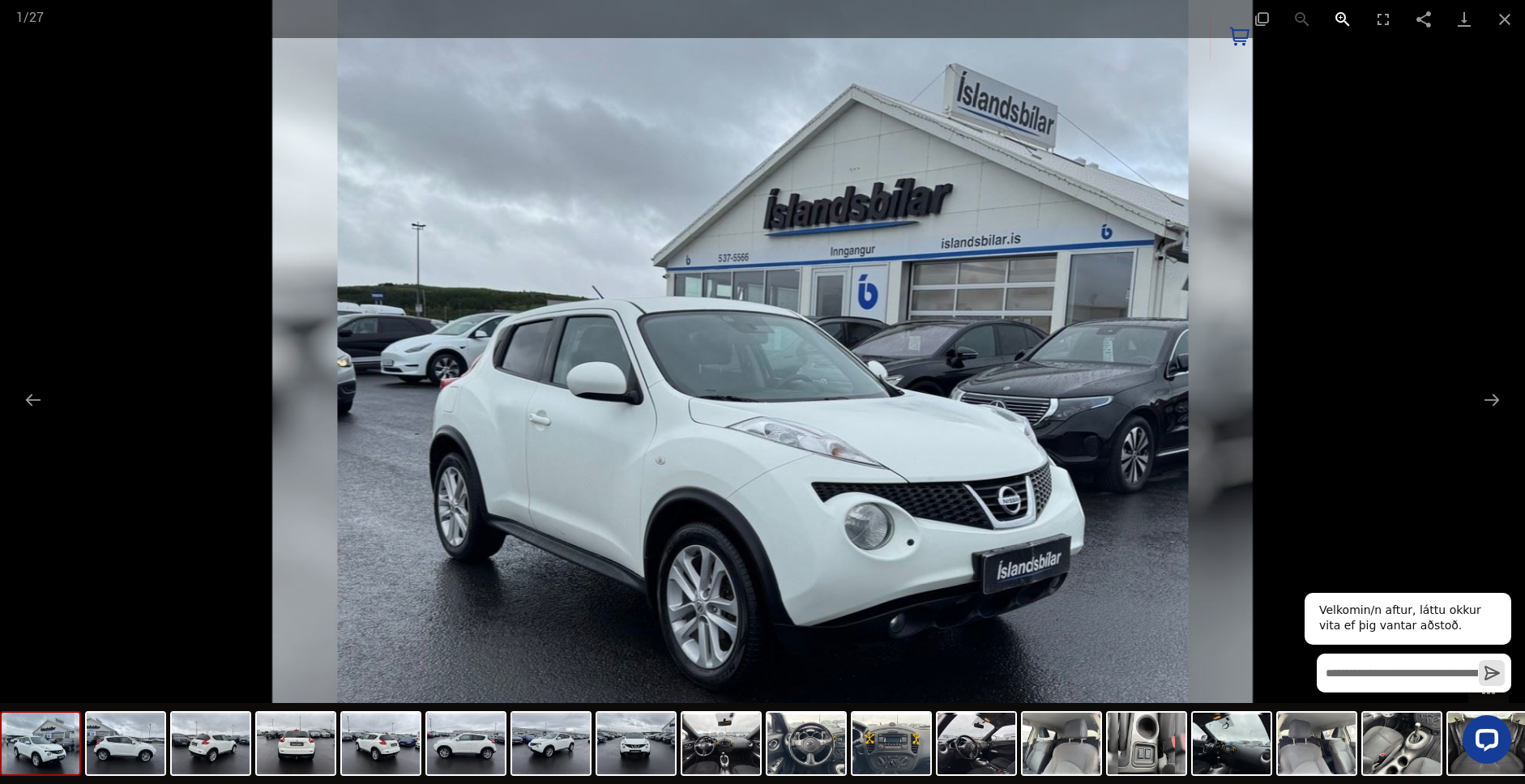
click at [1343, 20] on button "Zoom in" at bounding box center [1342, 18] width 40 height 38
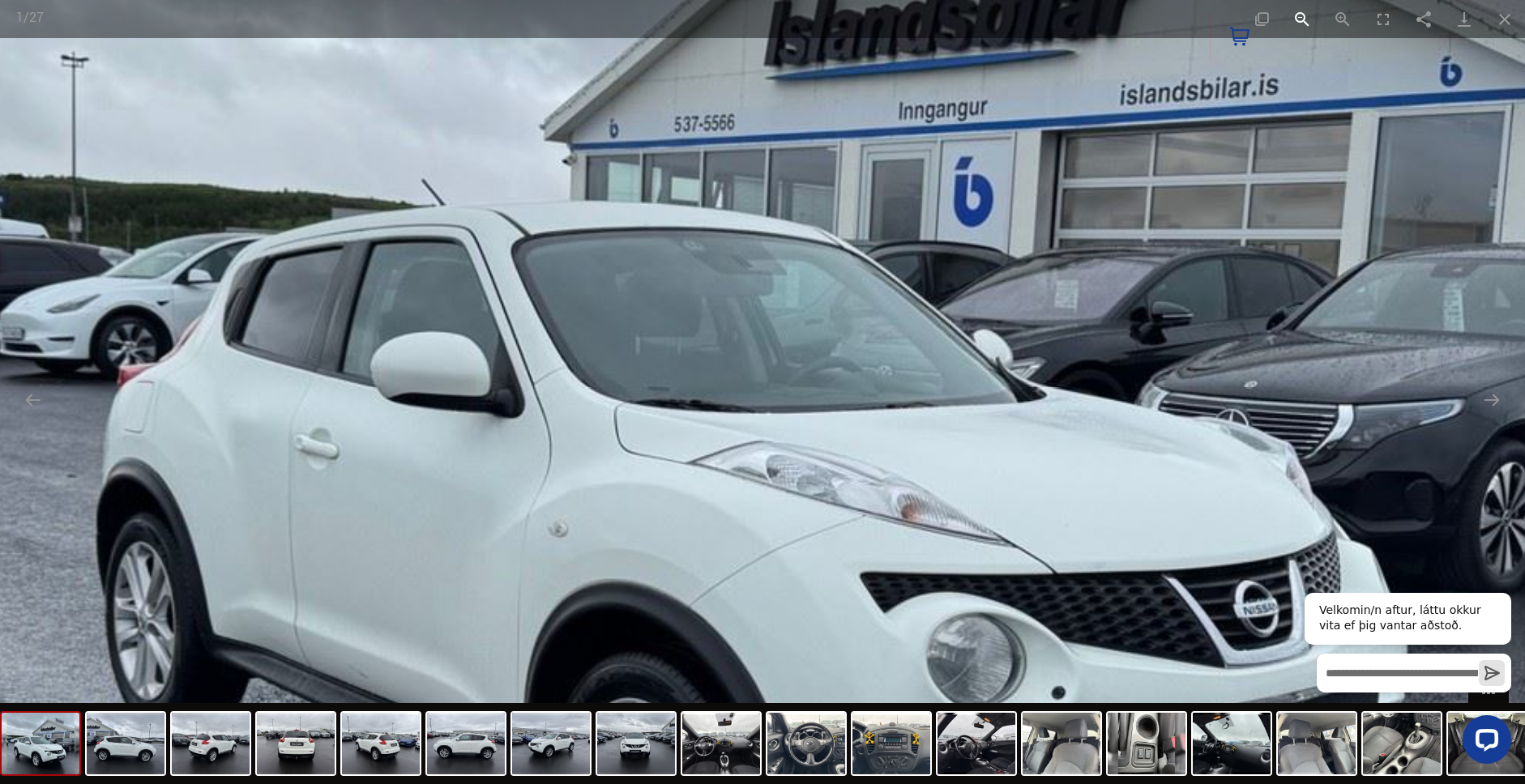
click at [1305, 22] on button "Zoom out" at bounding box center [1302, 18] width 40 height 38
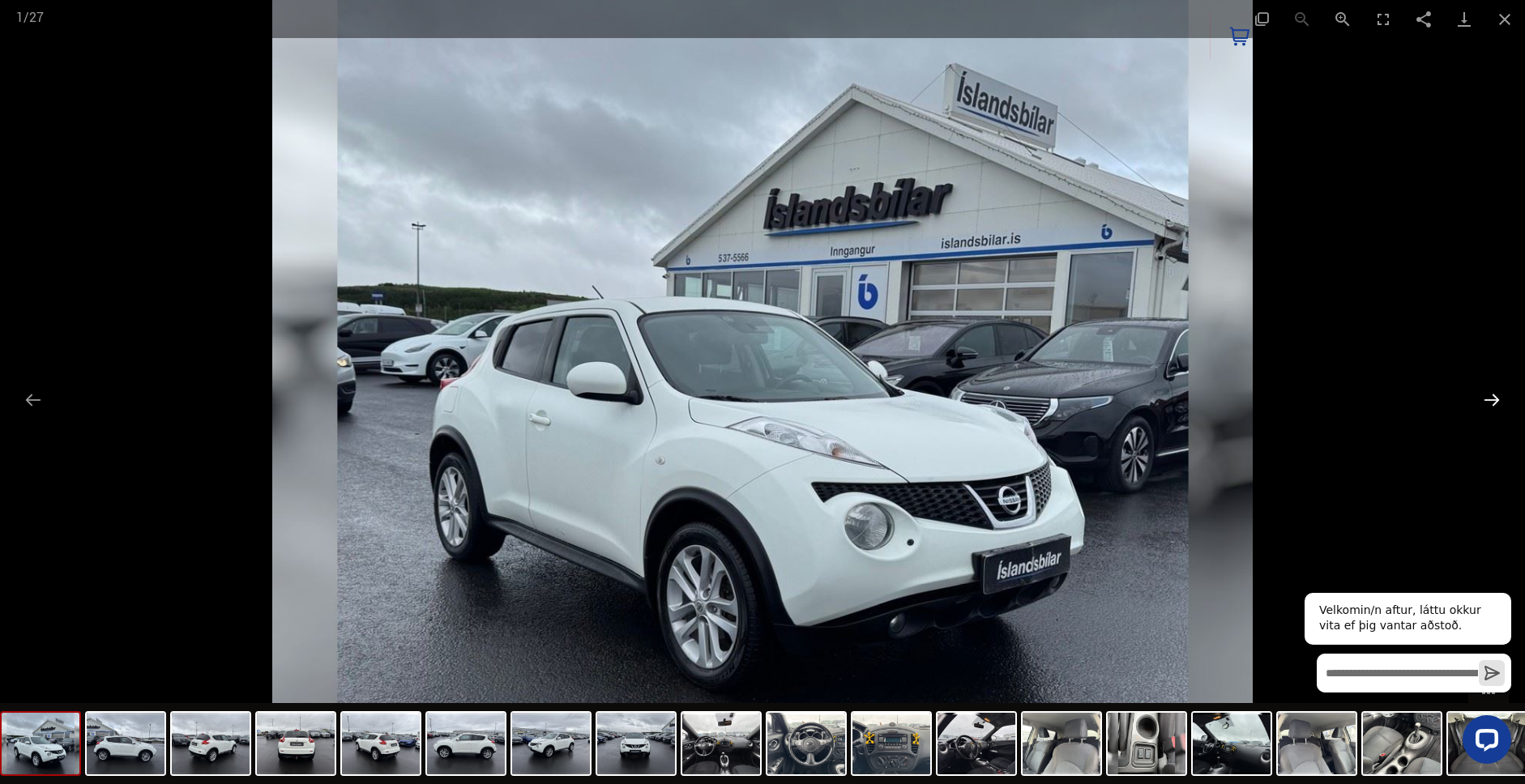
click at [1486, 402] on button "Next slide" at bounding box center [1491, 399] width 34 height 31
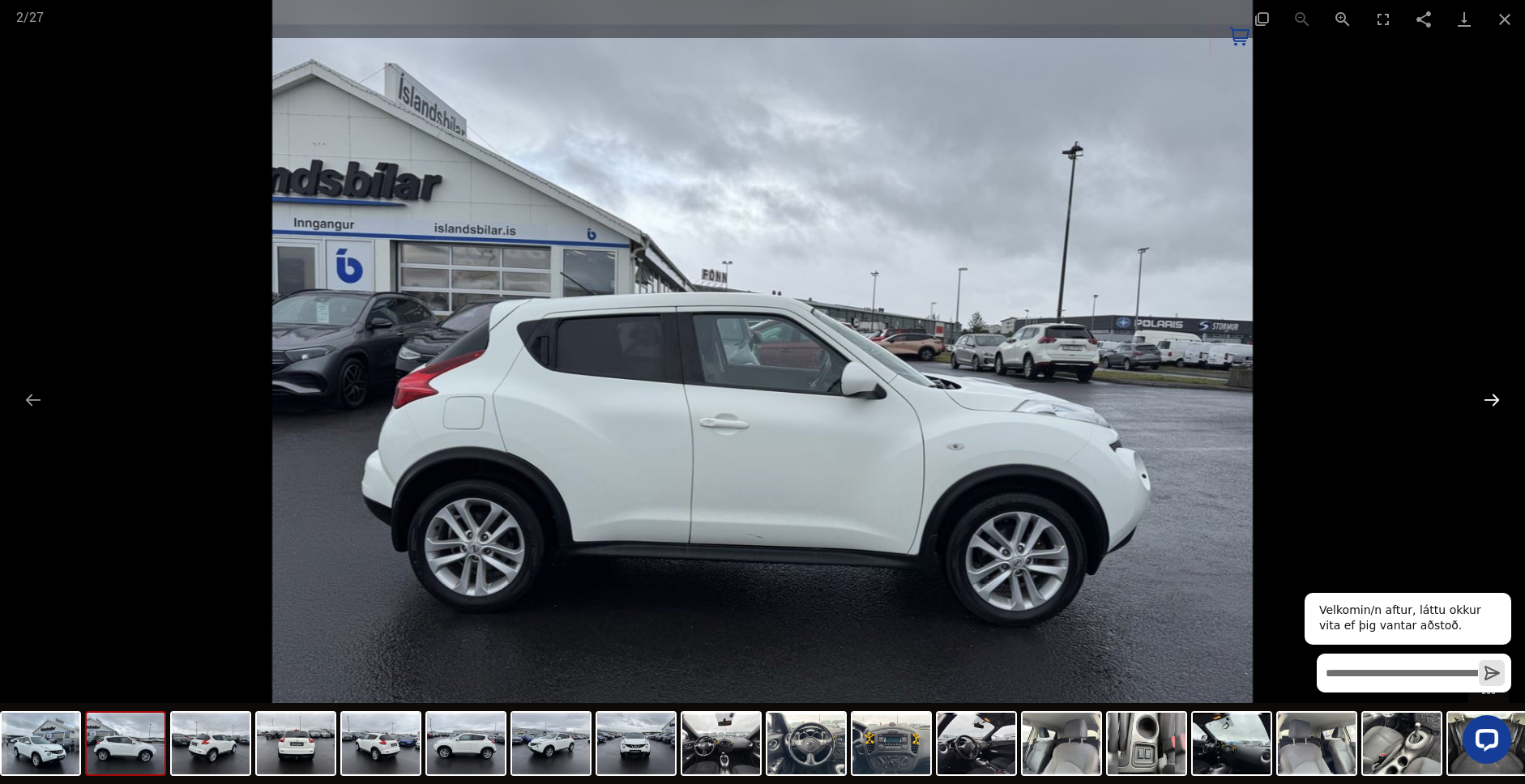
click at [1484, 400] on button "Next slide" at bounding box center [1491, 399] width 34 height 31
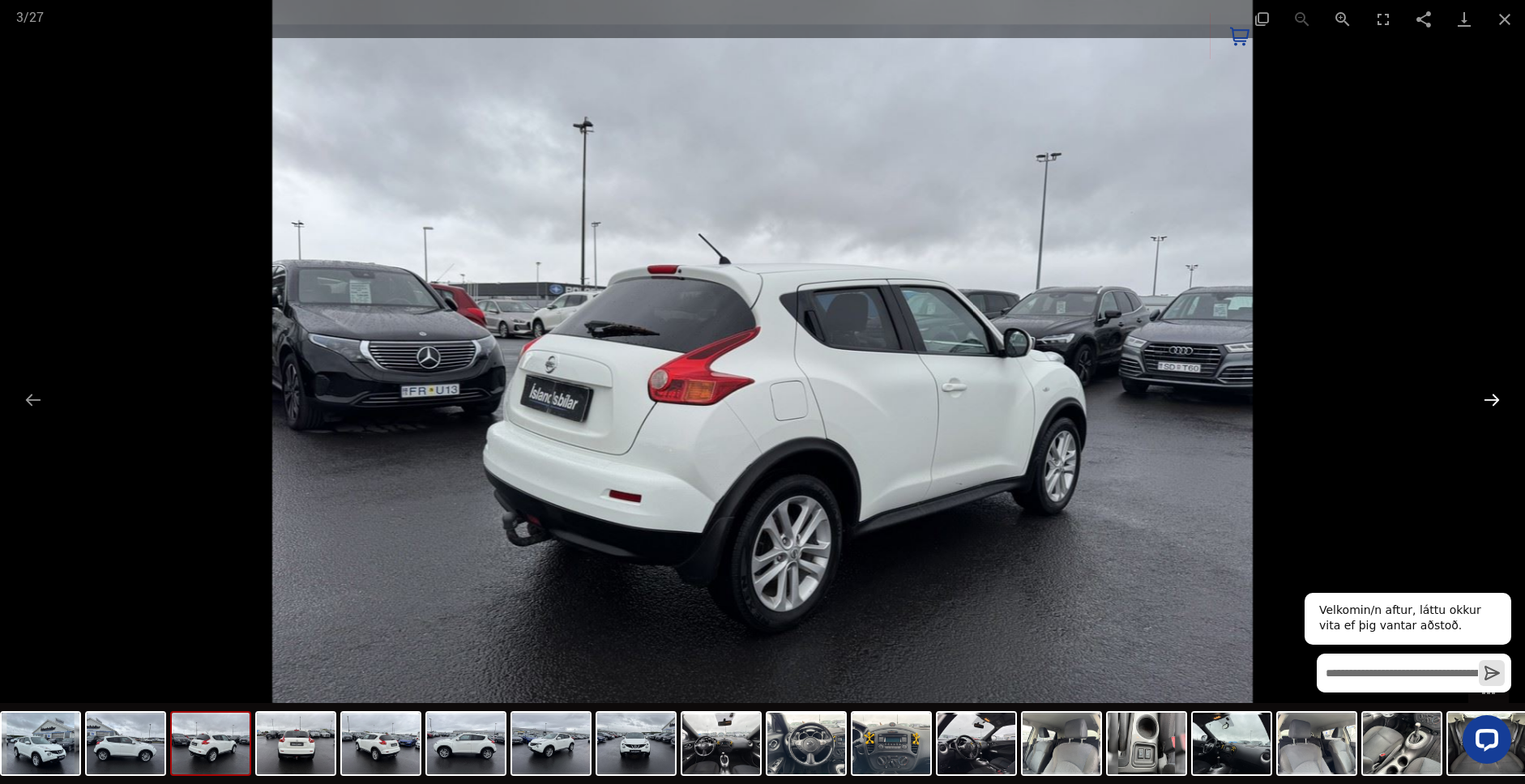
click at [1484, 400] on button "Next slide" at bounding box center [1491, 399] width 34 height 31
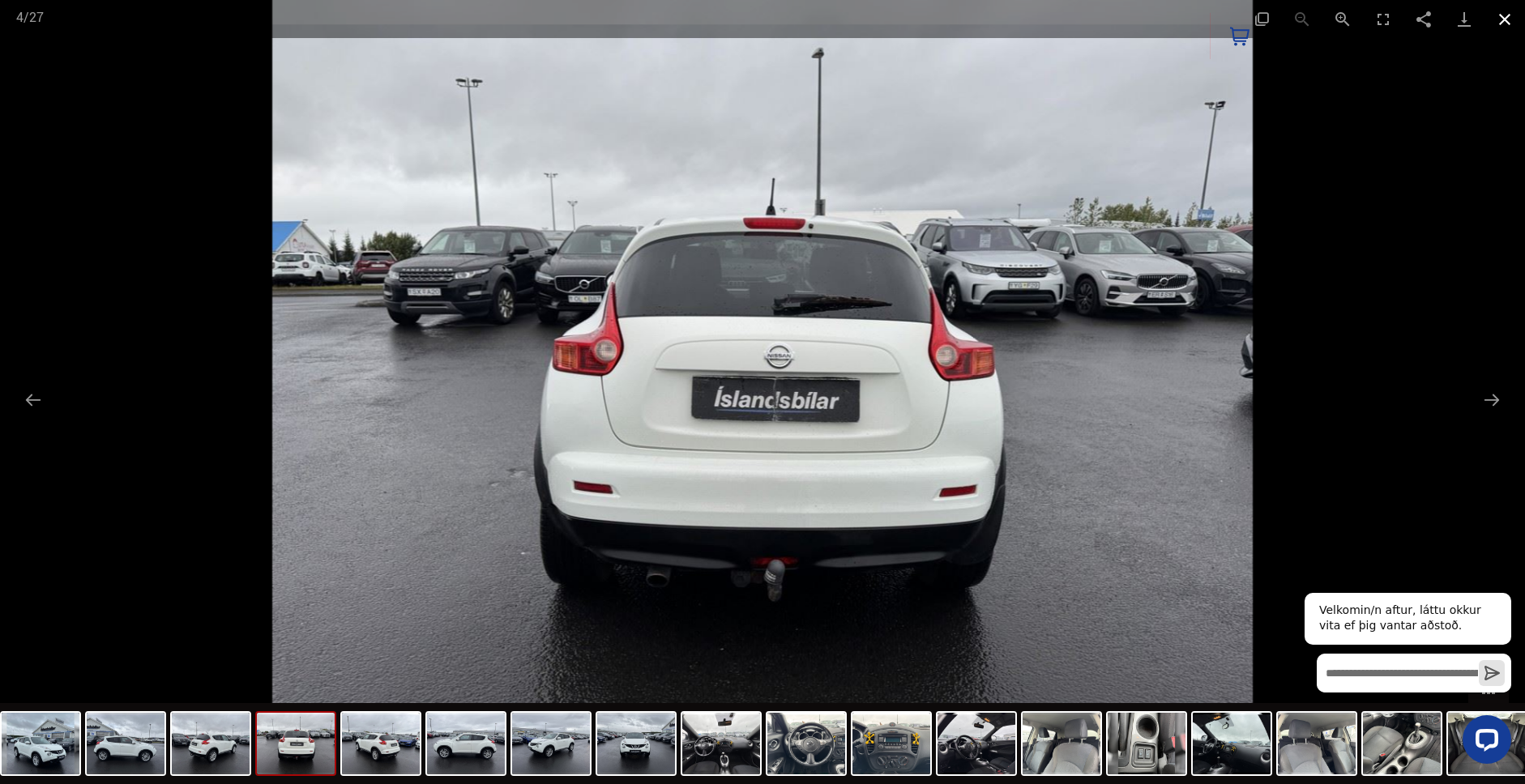
click at [1500, 15] on button "Close gallery" at bounding box center [1504, 18] width 40 height 38
